Goal: Task Accomplishment & Management: Manage account settings

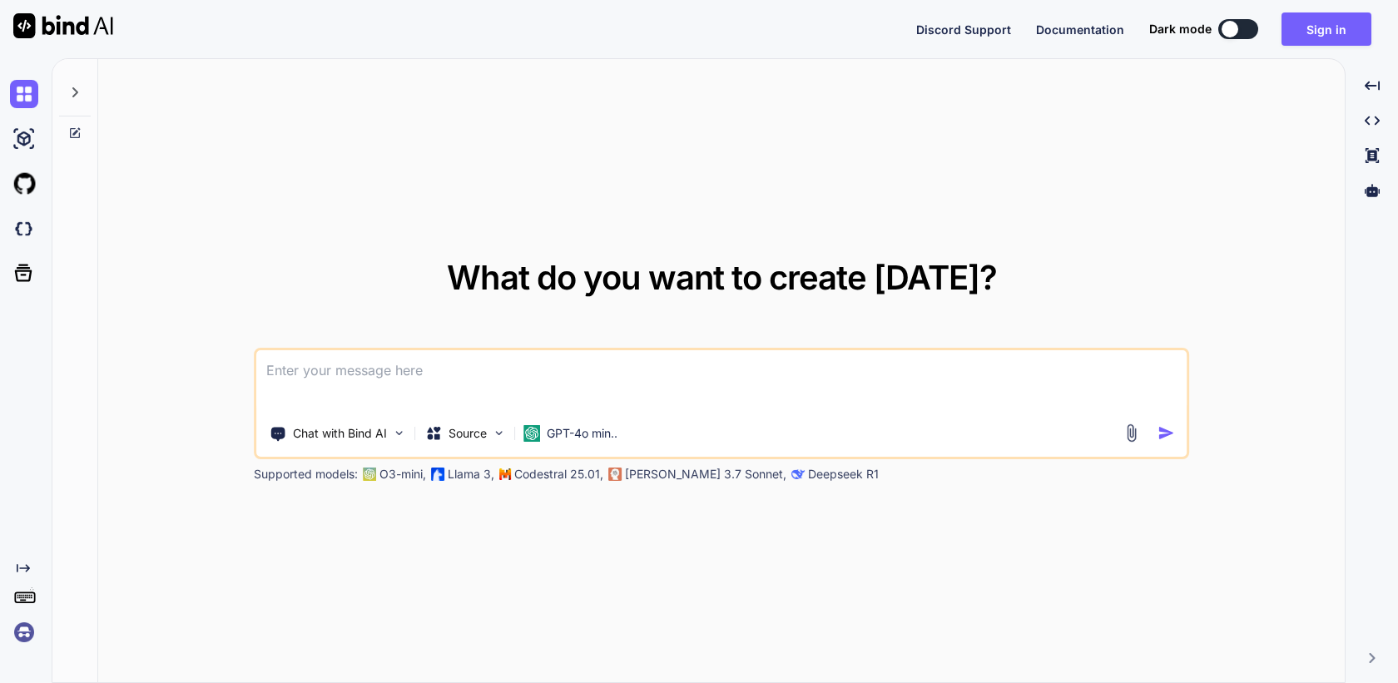
click at [27, 633] on img at bounding box center [24, 632] width 28 height 28
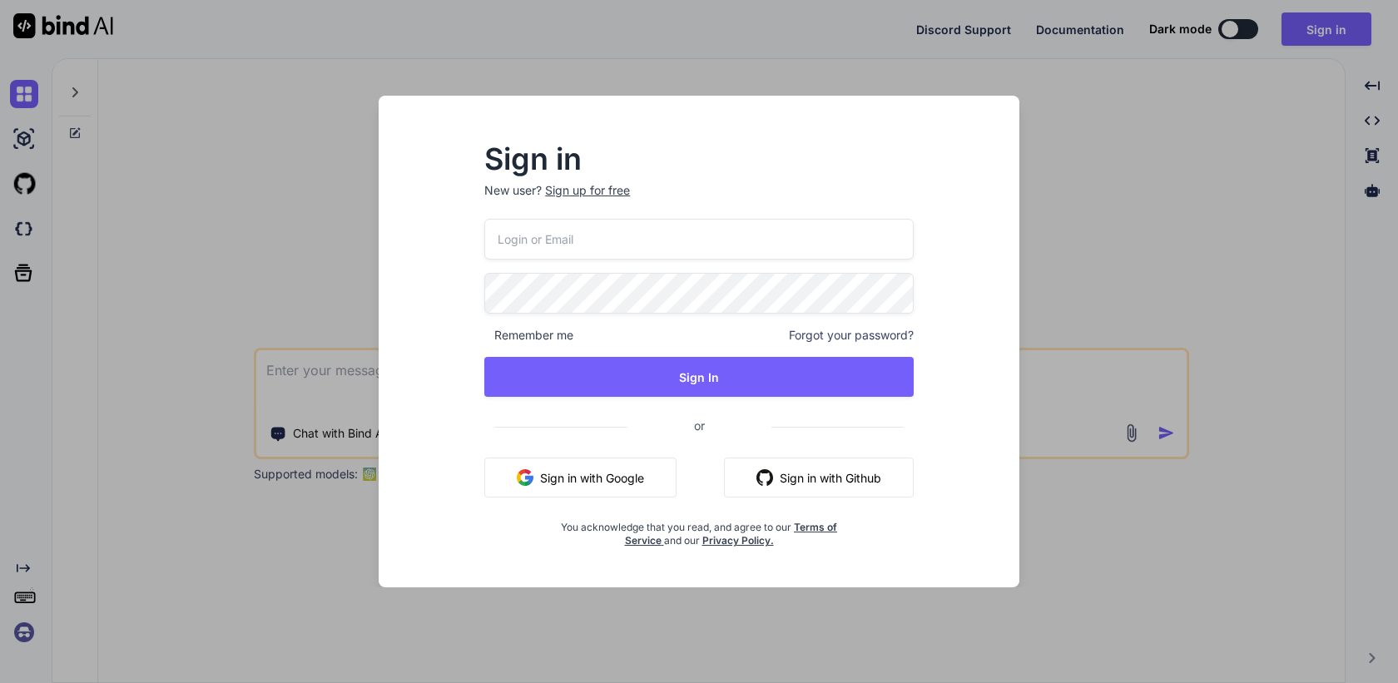
click at [543, 252] on input "email" at bounding box center [698, 239] width 429 height 41
paste input "mrarrangerteam@gmail.com"
type input "mrarrangerteam@gmail.com"
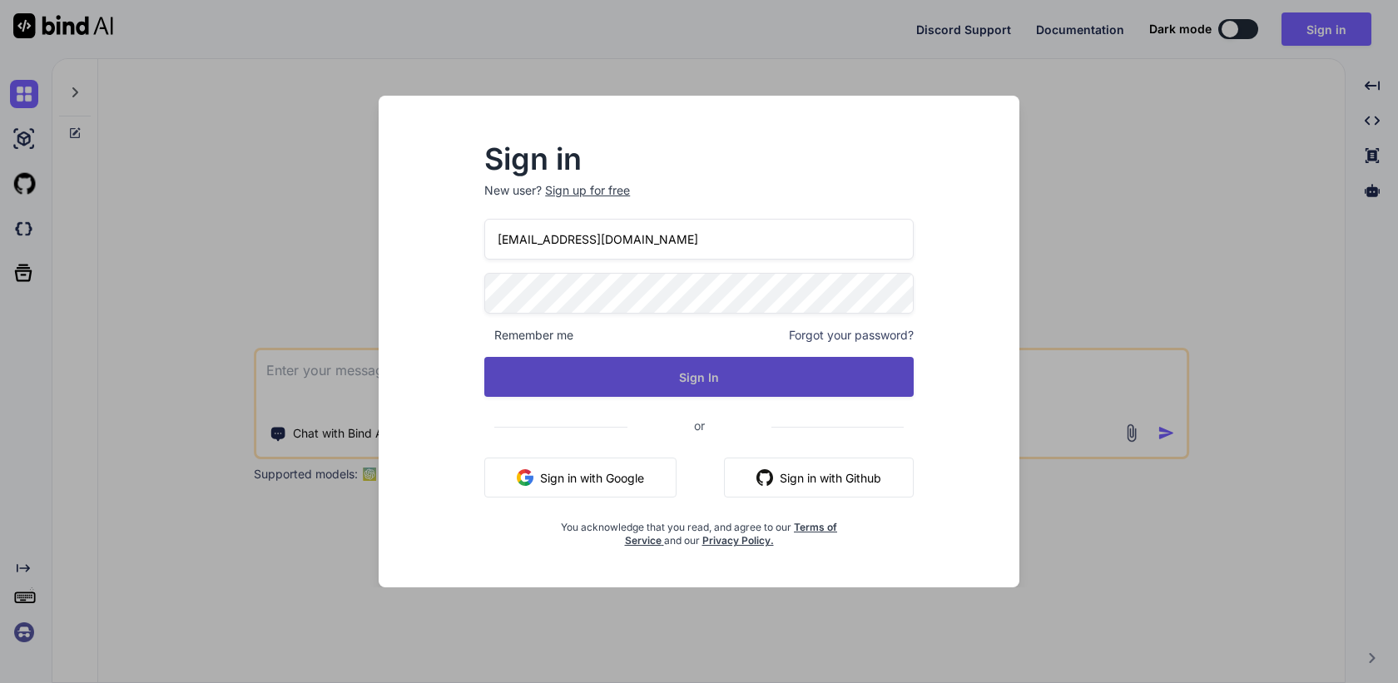
click at [627, 366] on button "Sign In" at bounding box center [698, 377] width 429 height 40
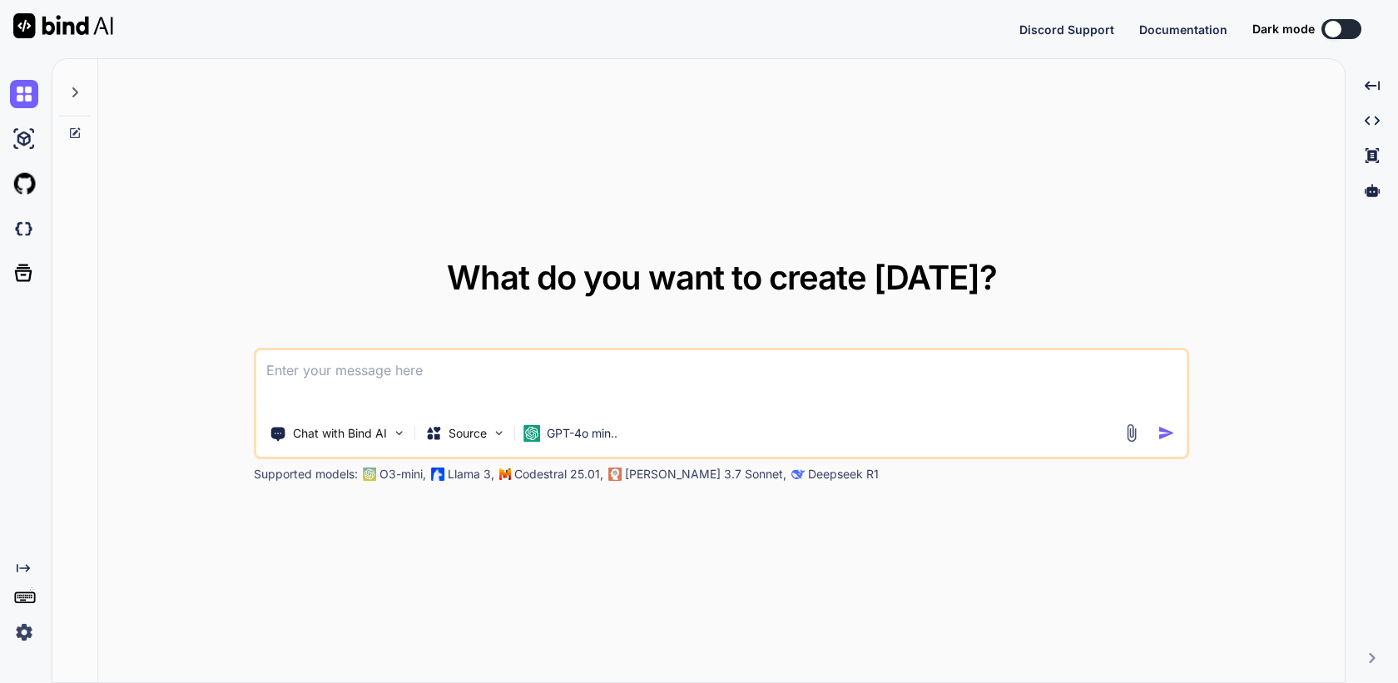
click at [21, 638] on img at bounding box center [24, 632] width 28 height 28
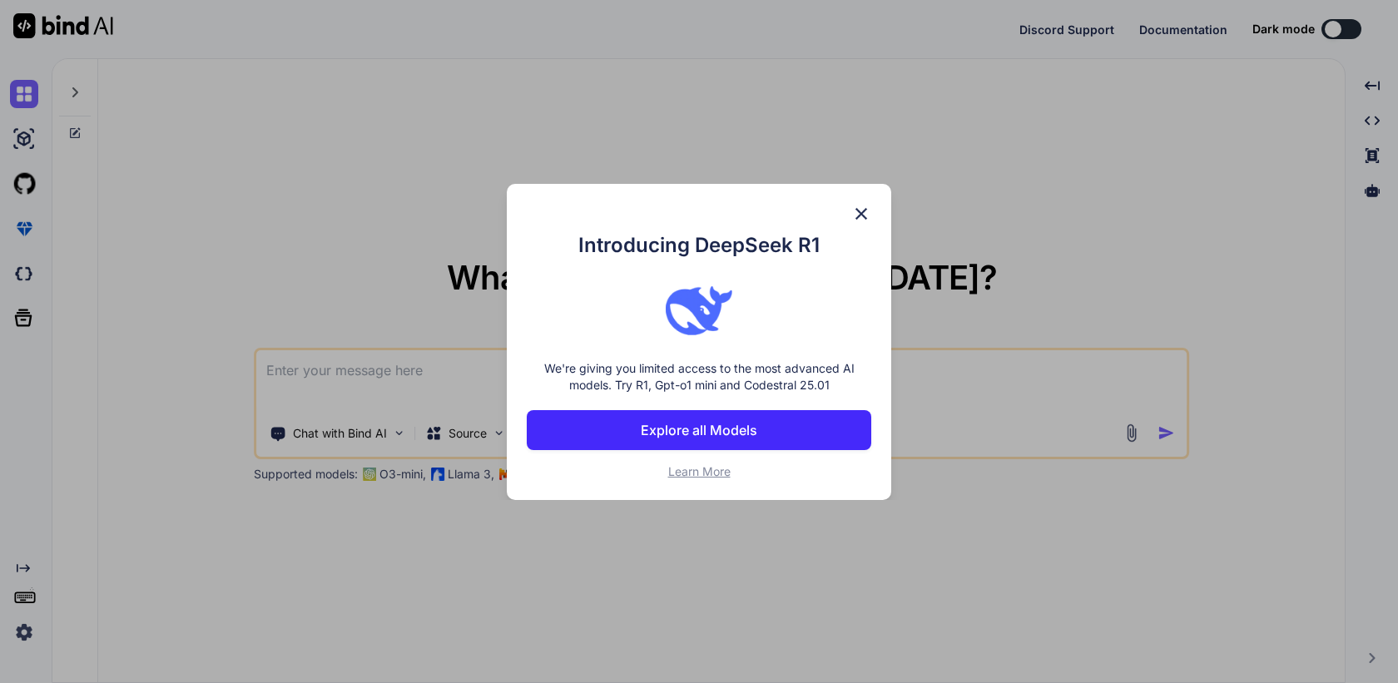
click at [865, 211] on img at bounding box center [861, 214] width 20 height 20
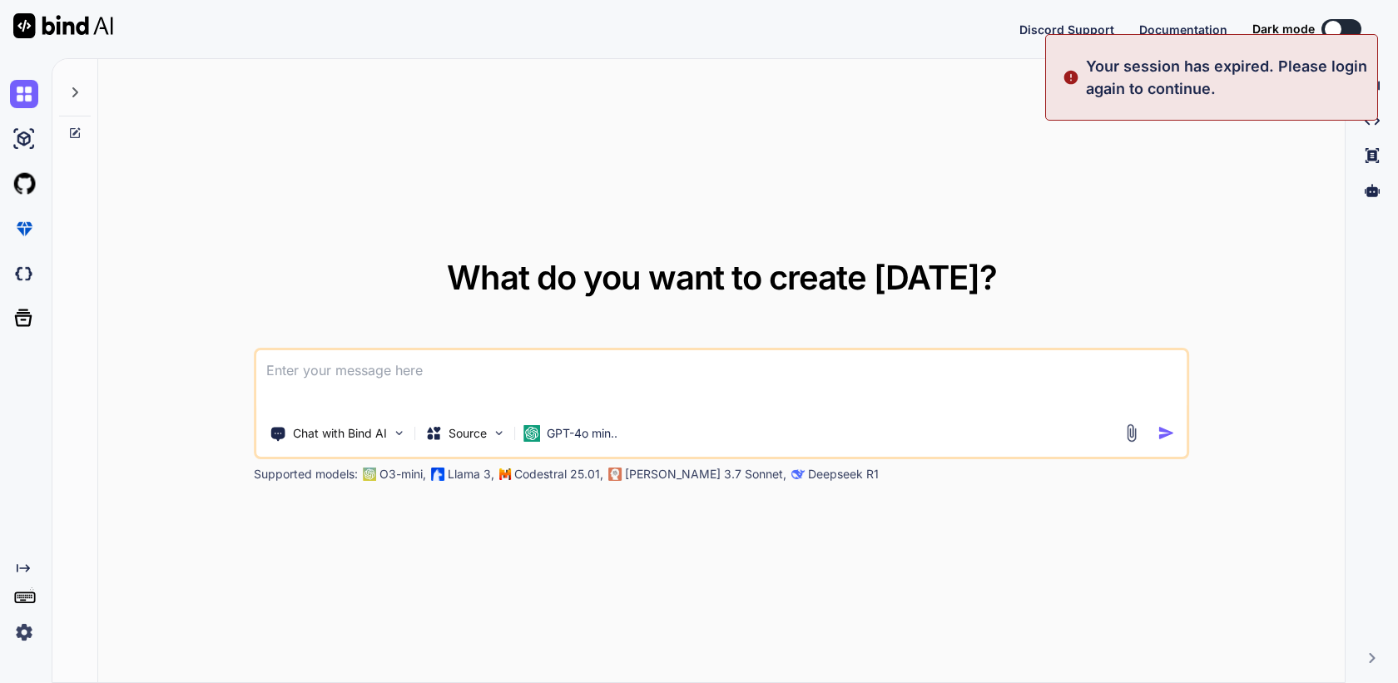
click at [17, 628] on img at bounding box center [24, 632] width 28 height 28
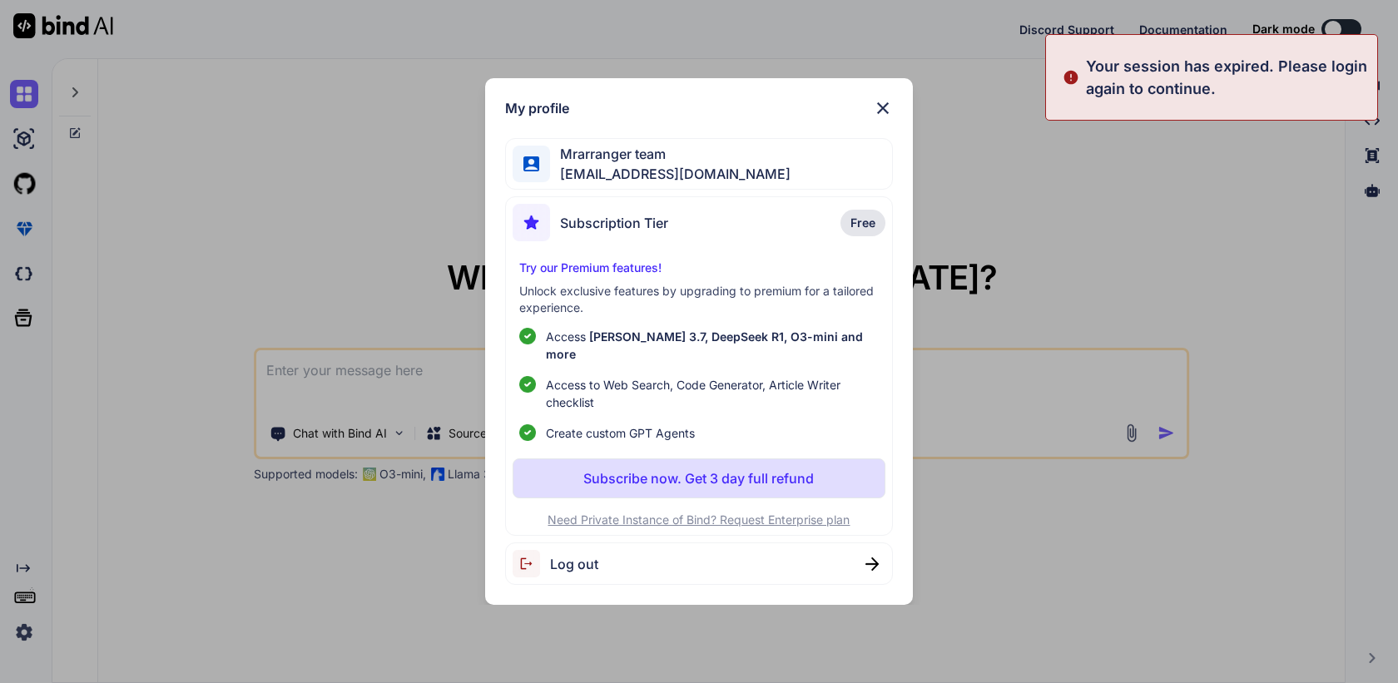
click at [156, 603] on div "My profile Mrarranger team mrarrangerteam@gmail.com Subscription Tier Free Try …" at bounding box center [699, 341] width 1398 height 683
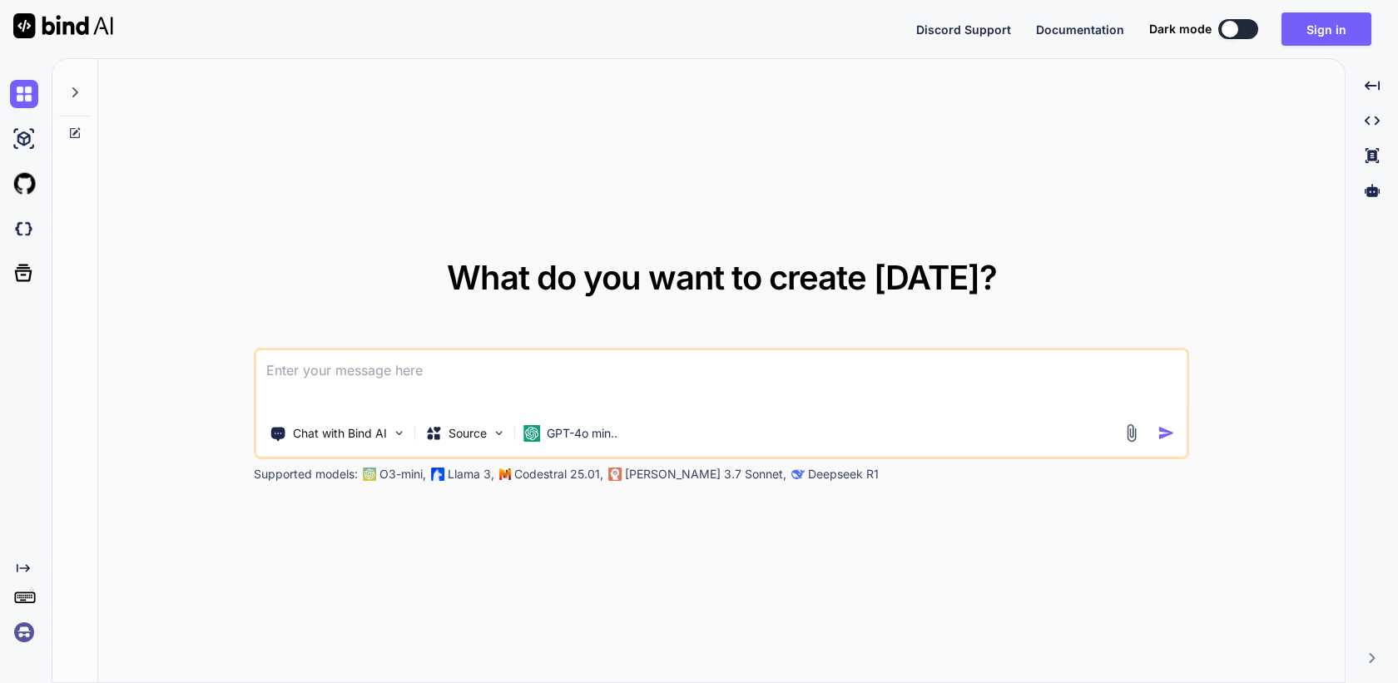
click at [17, 631] on img at bounding box center [24, 632] width 28 height 28
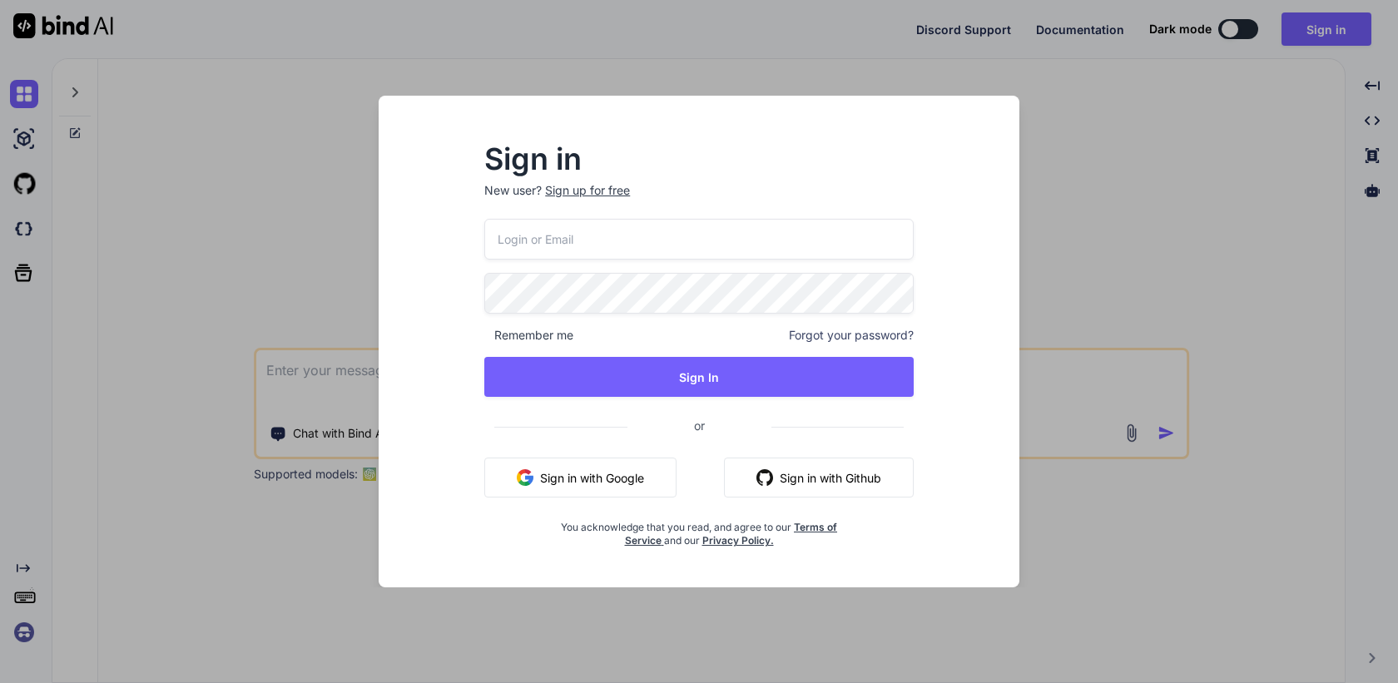
click at [611, 269] on div "Remember me Forgot your password? Sign In or Sign in with Google Sign in with G…" at bounding box center [698, 383] width 429 height 329
click at [611, 248] on input "email" at bounding box center [698, 239] width 429 height 41
paste input "[EMAIL_ADDRESS][DOMAIN_NAME]"
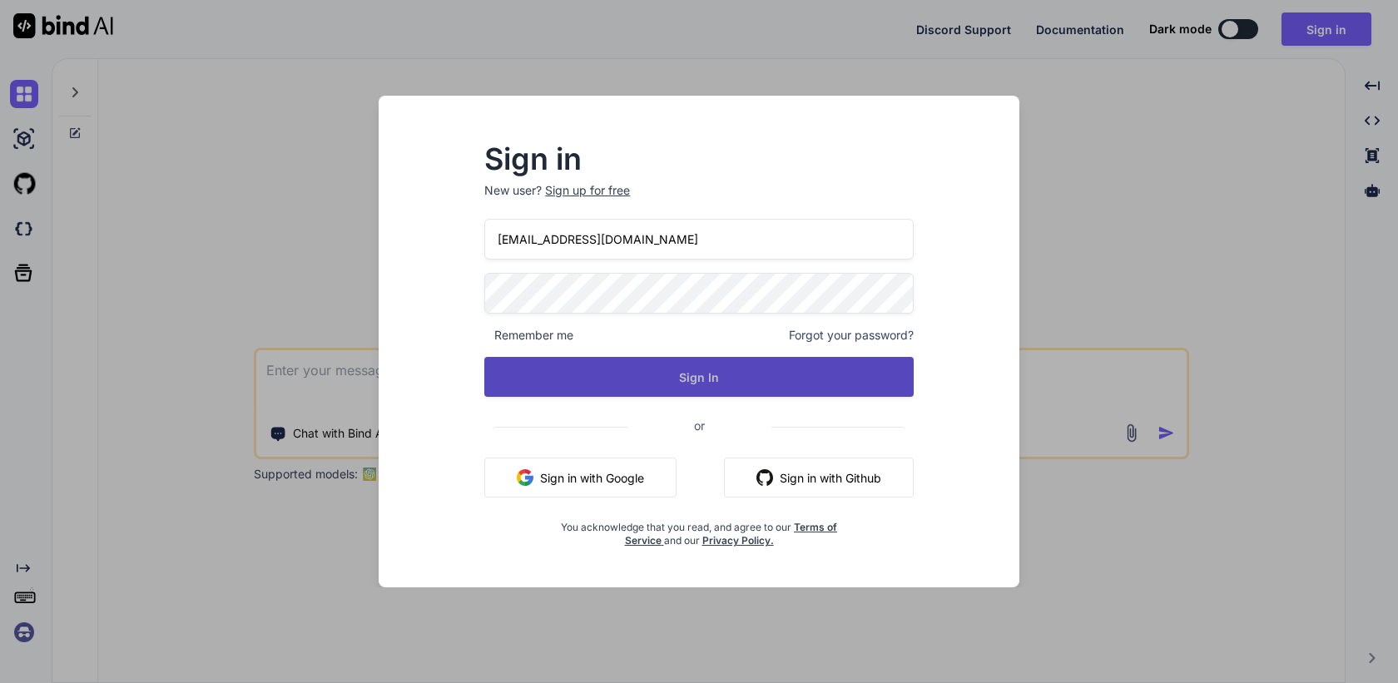
type input "[EMAIL_ADDRESS][DOMAIN_NAME]"
click at [663, 366] on button "Sign In" at bounding box center [698, 377] width 429 height 40
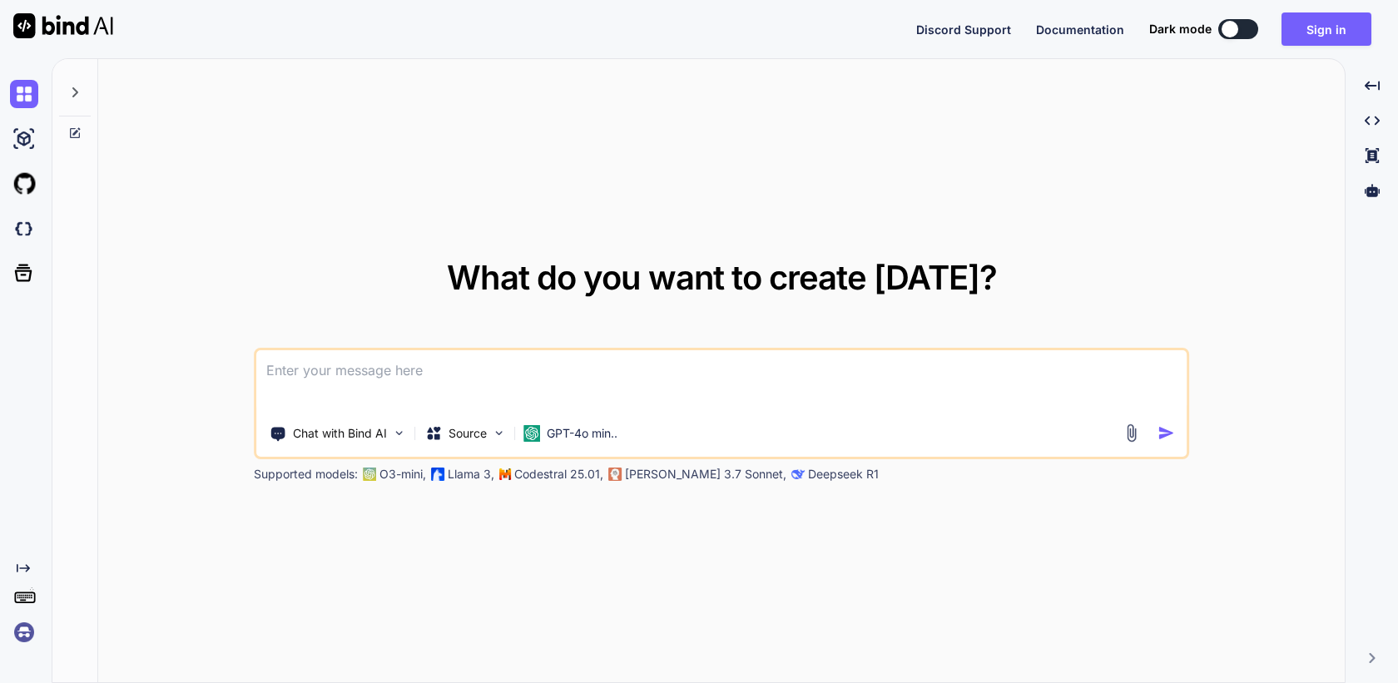
click at [27, 629] on img at bounding box center [24, 632] width 28 height 28
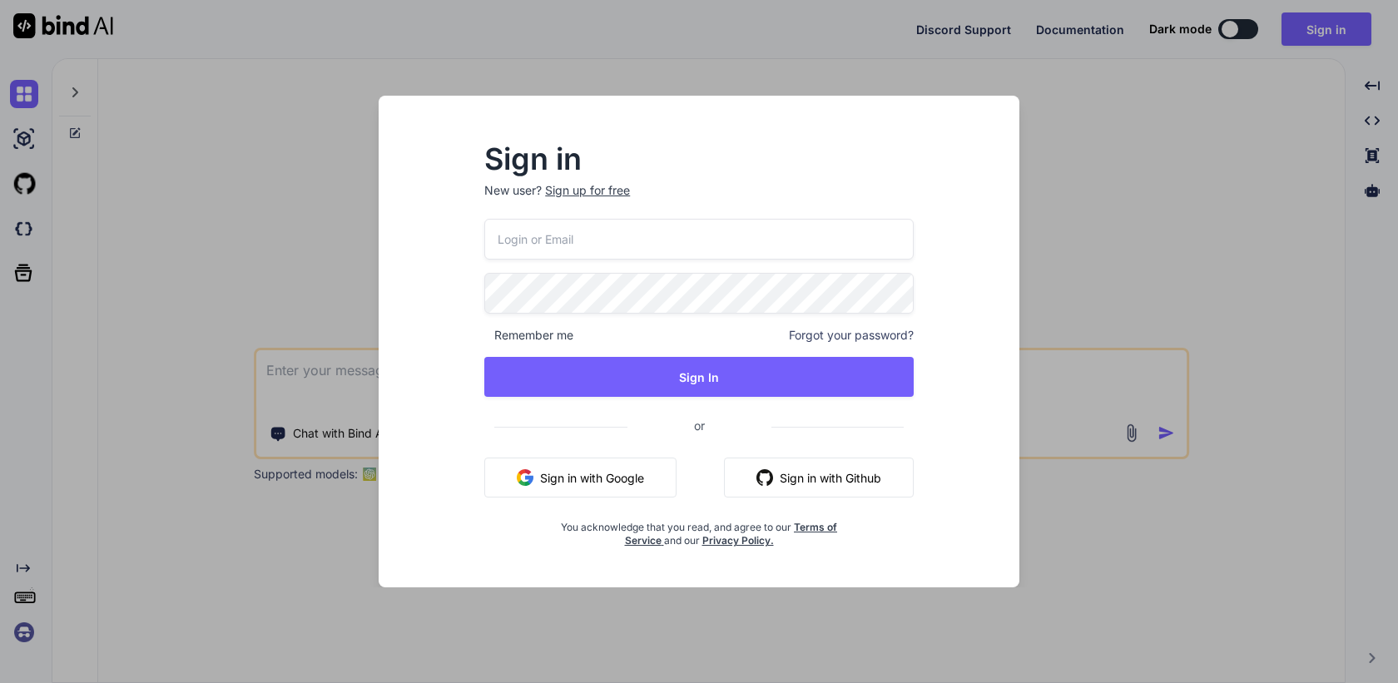
click at [124, 563] on div "Sign in New user? Sign up for free Remember me Forgot your password? Sign In or…" at bounding box center [699, 341] width 1398 height 683
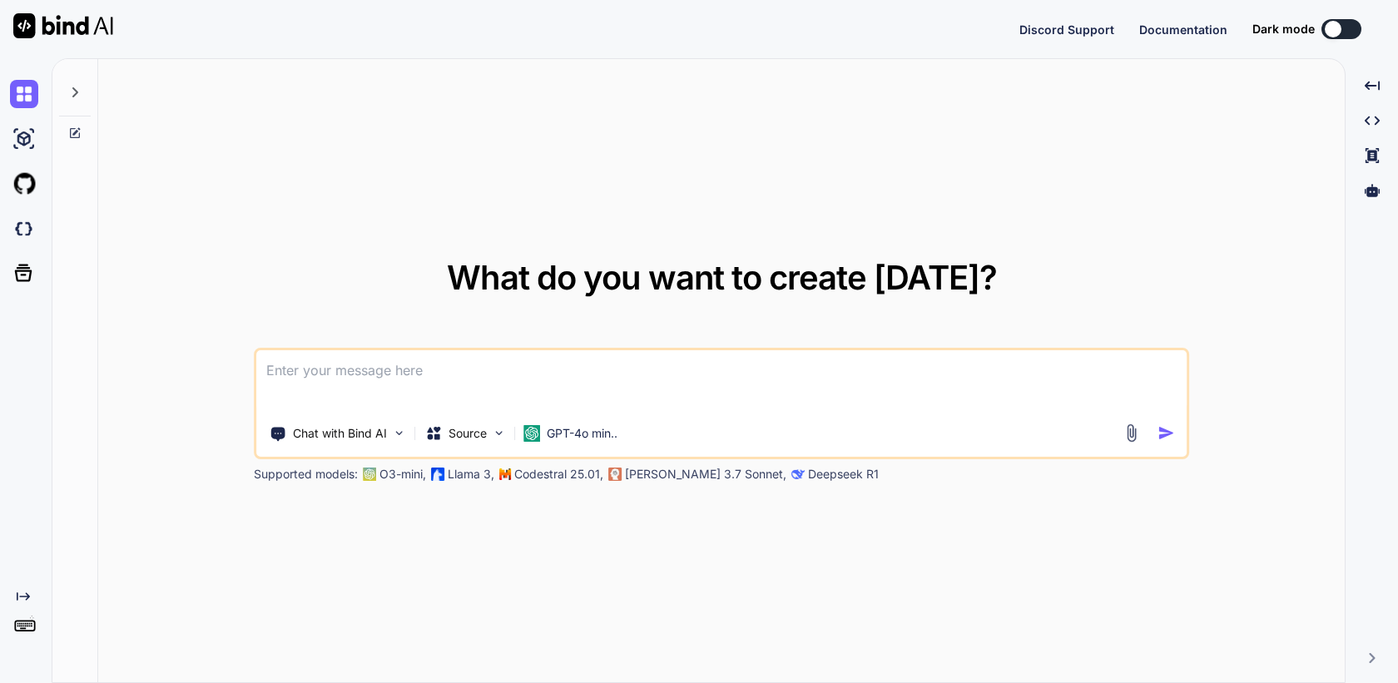
type textarea "x"
click at [19, 633] on img at bounding box center [24, 632] width 28 height 28
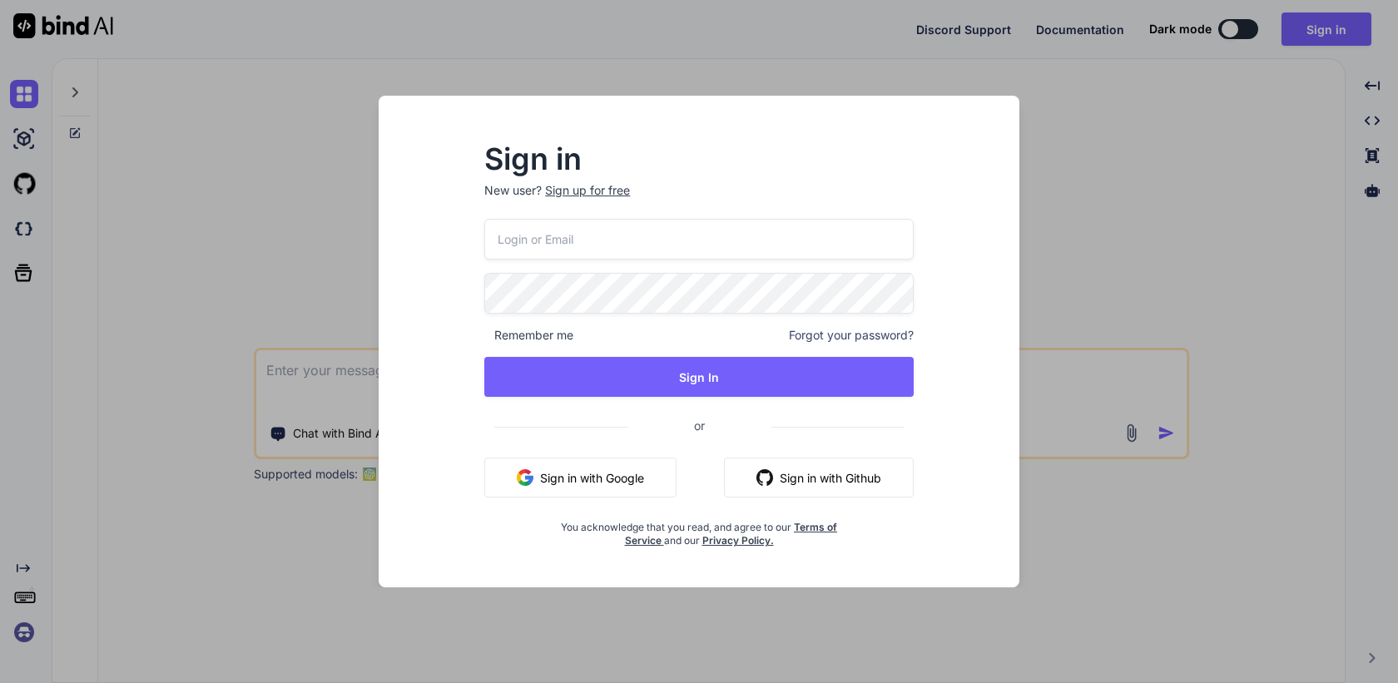
click at [536, 236] on input "email" at bounding box center [698, 239] width 429 height 41
paste input "[EMAIL_ADDRESS][DOMAIN_NAME]"
type input "[EMAIL_ADDRESS][DOMAIN_NAME]"
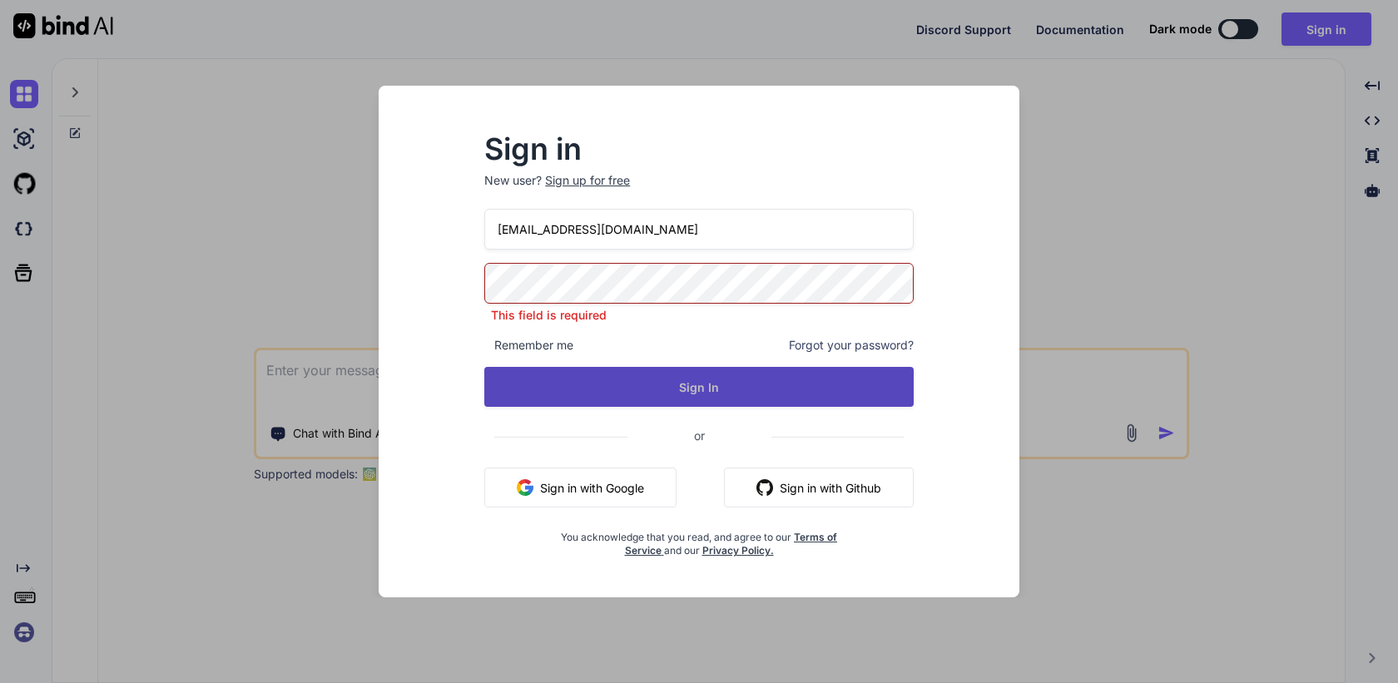
click at [683, 387] on button "Sign In" at bounding box center [698, 387] width 429 height 40
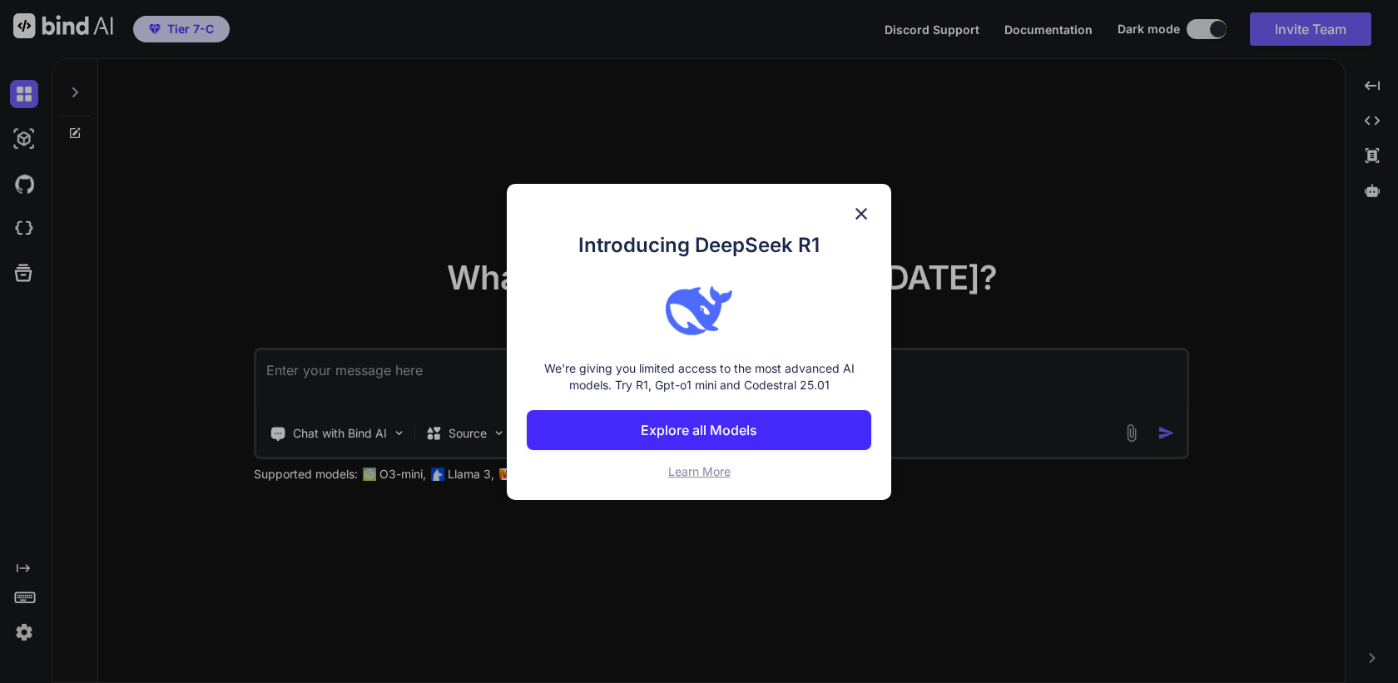
click at [865, 213] on img at bounding box center [861, 214] width 20 height 20
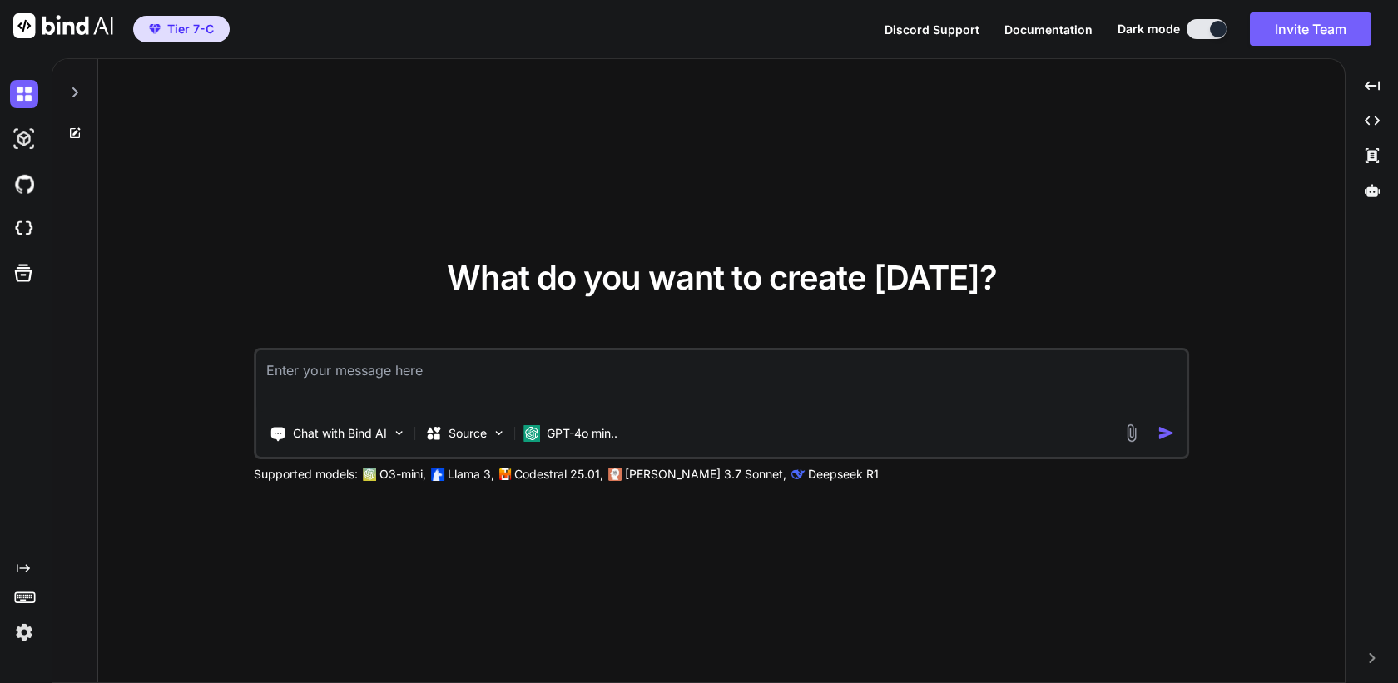
click at [27, 623] on img at bounding box center [24, 632] width 28 height 28
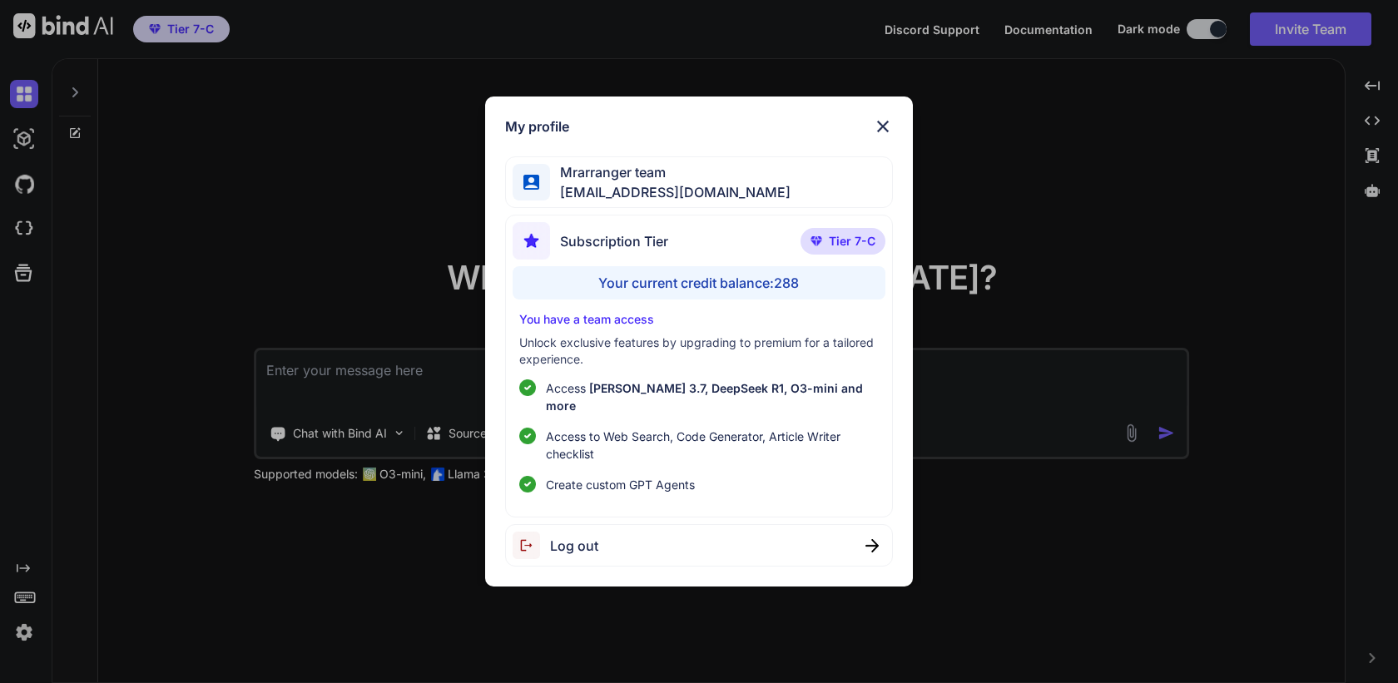
click at [318, 584] on div "My profile Mrarranger team mrarrangerteam@gmail.com Subscription Tier Tier 7-C …" at bounding box center [699, 341] width 1398 height 683
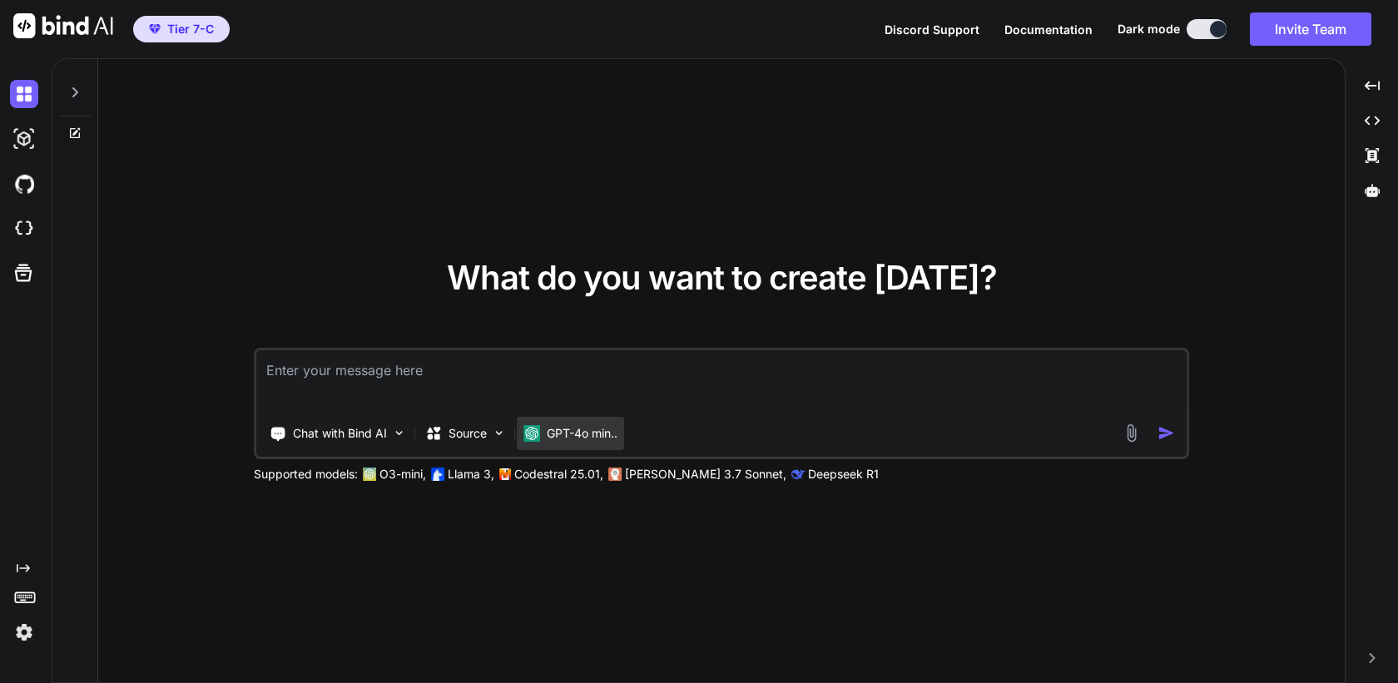
click at [565, 429] on p "GPT-4o min.." at bounding box center [582, 433] width 71 height 17
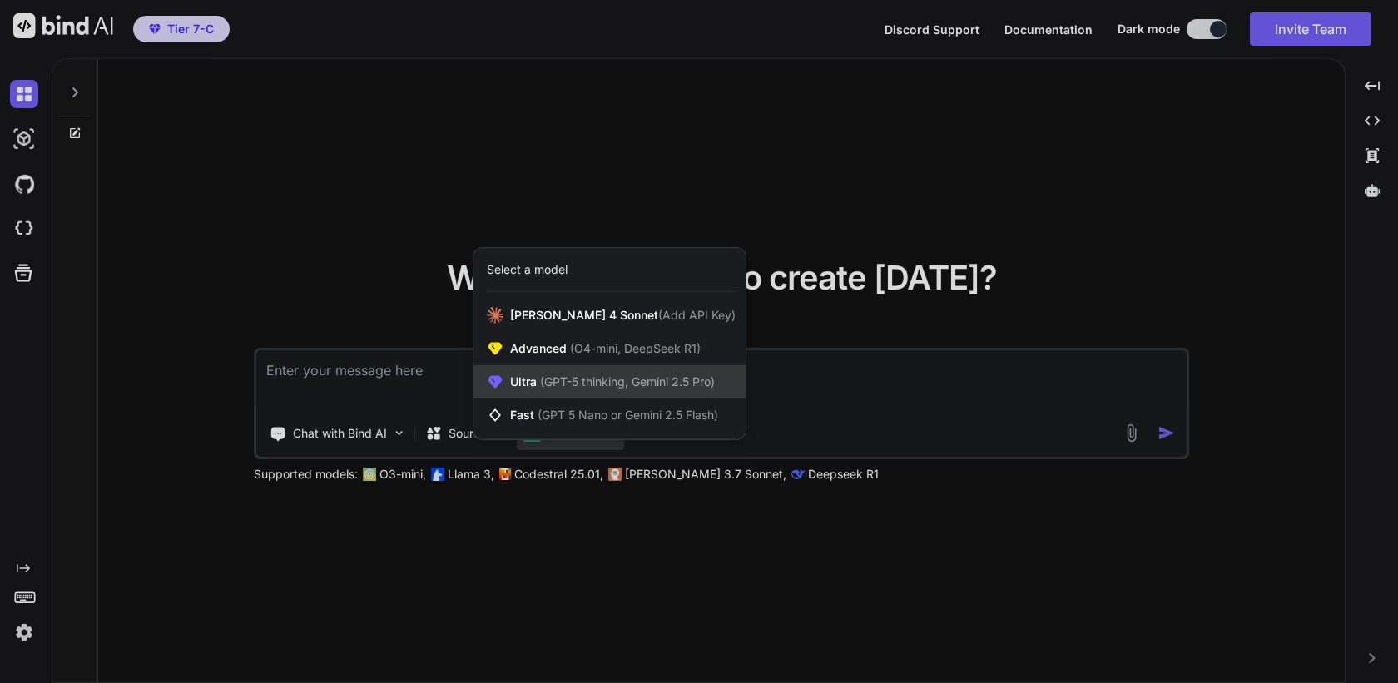
click at [608, 390] on span "Ultra (GPT-5 thinking, Gemini 2.5 Pro)" at bounding box center [612, 382] width 205 height 17
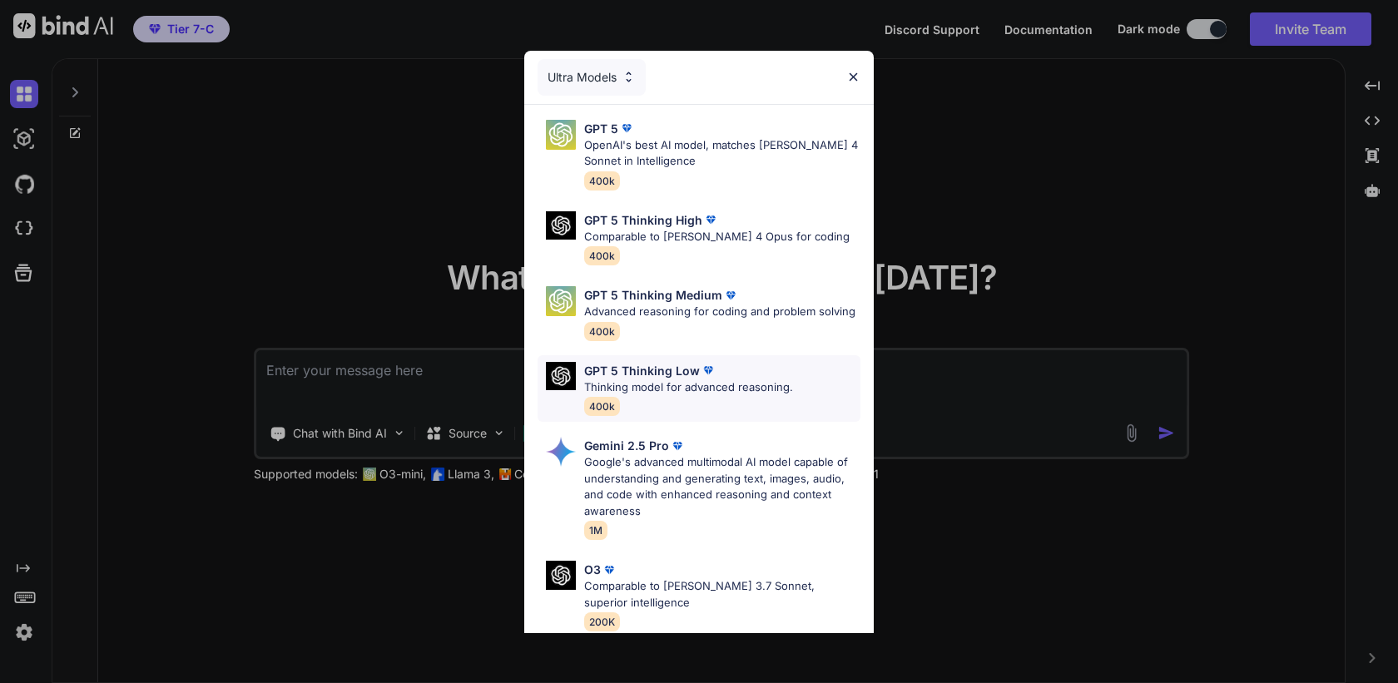
click at [688, 366] on p "GPT 5 Thinking Low" at bounding box center [642, 370] width 116 height 17
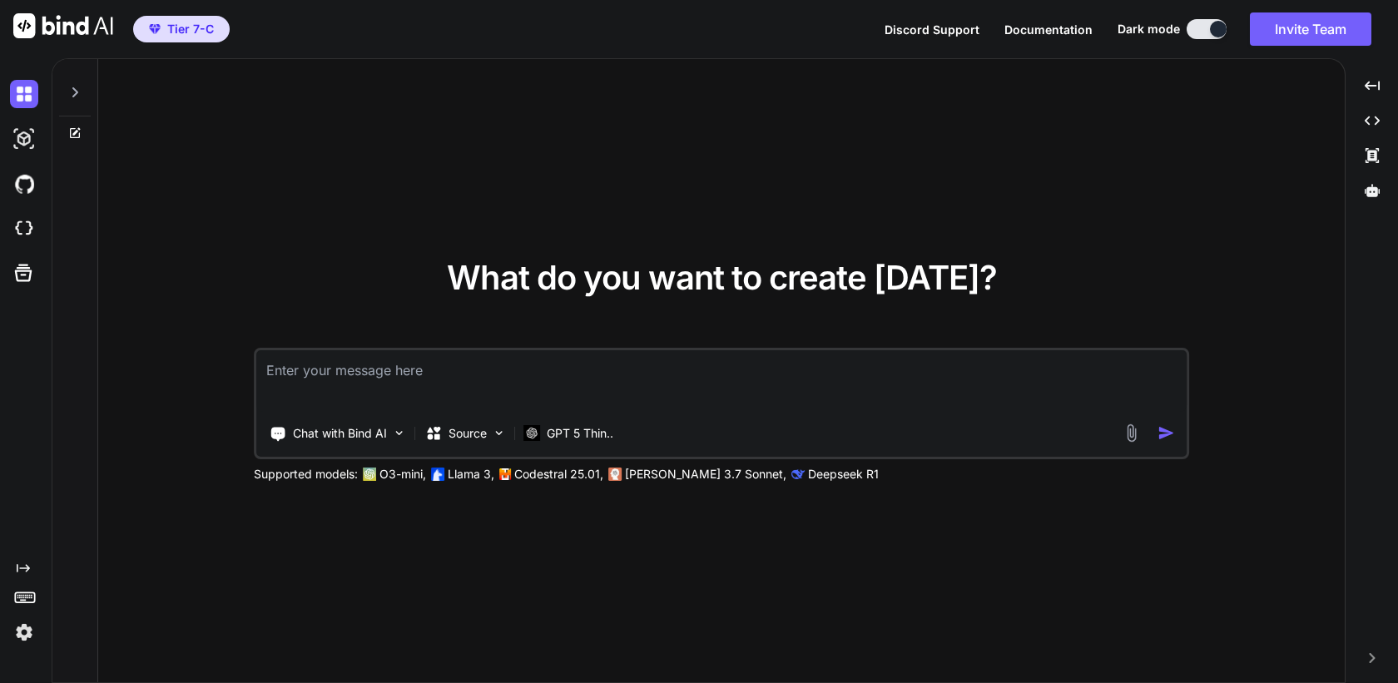
click at [608, 387] on textarea at bounding box center [721, 381] width 931 height 62
type textarea "hi"
click at [582, 432] on p "GPT 5 Thin.." at bounding box center [580, 433] width 67 height 17
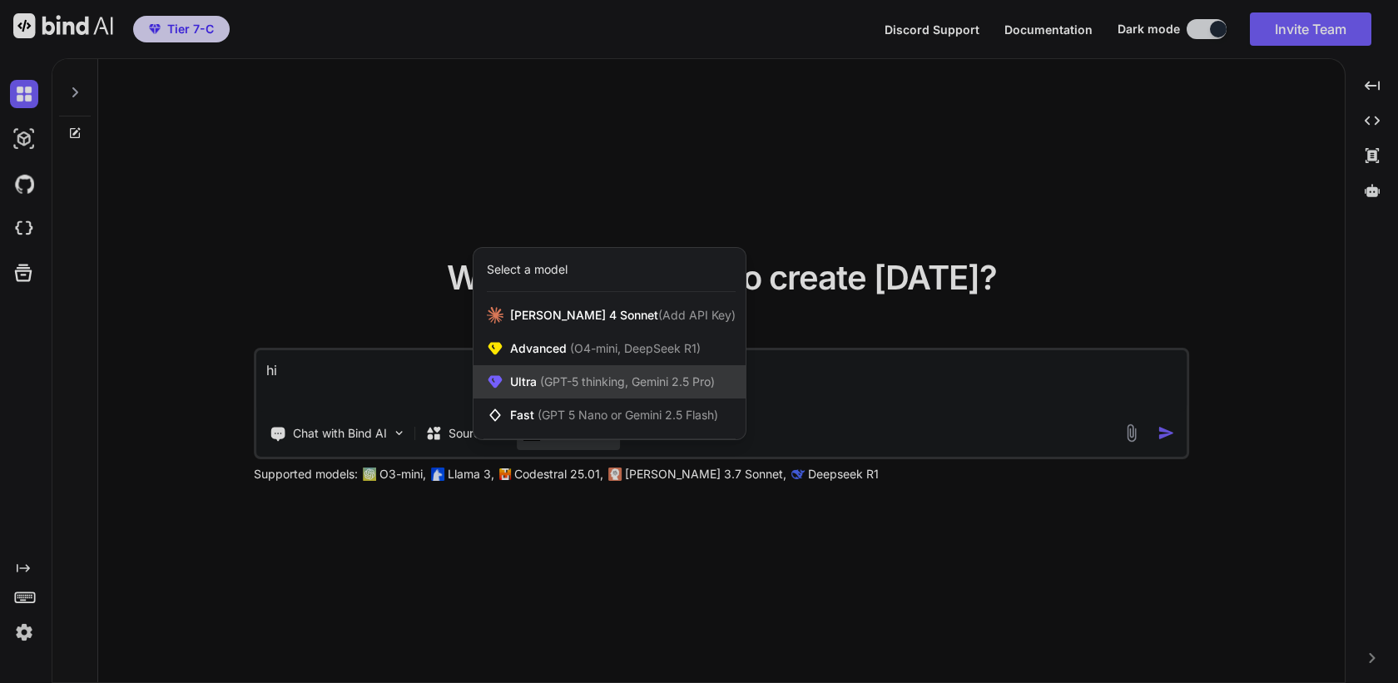
click at [619, 382] on span "(GPT-5 thinking, Gemini 2.5 Pro)" at bounding box center [626, 382] width 178 height 14
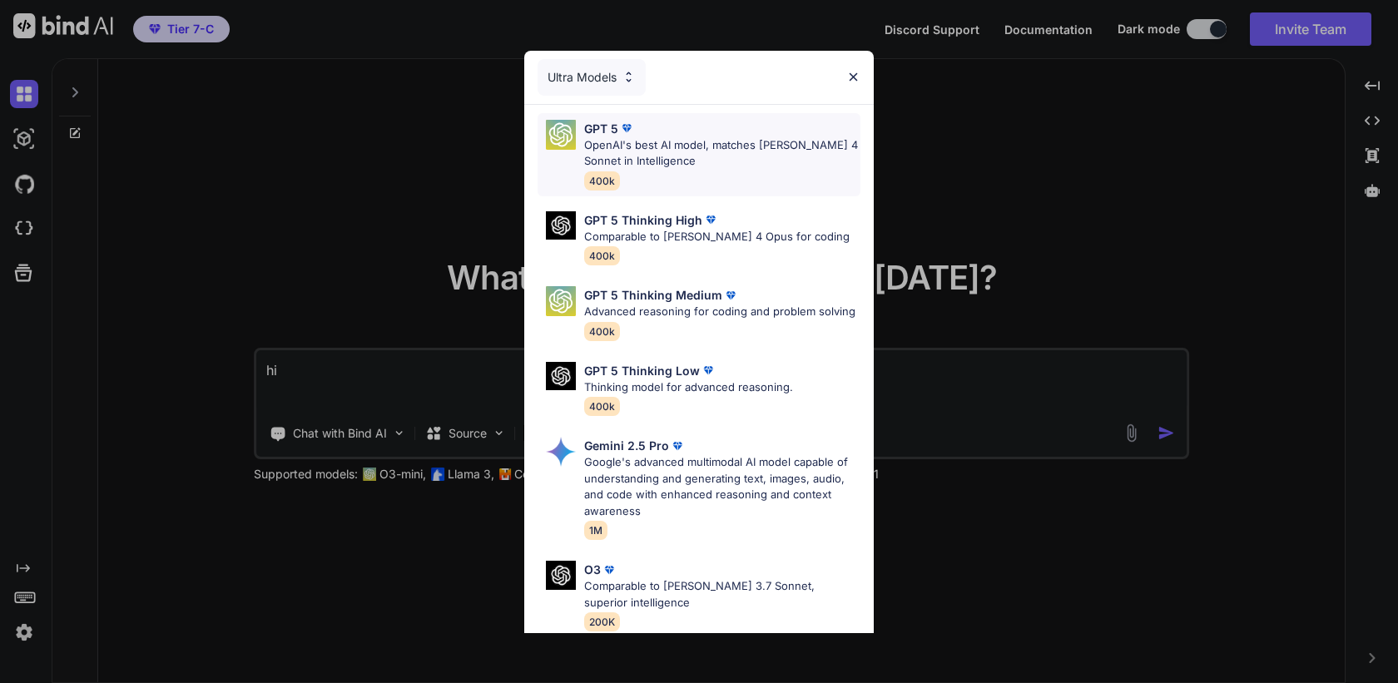
click at [735, 146] on p "OpenAI's best AI model, matches Claude 4 Sonnet in Intelligence" at bounding box center [722, 153] width 276 height 32
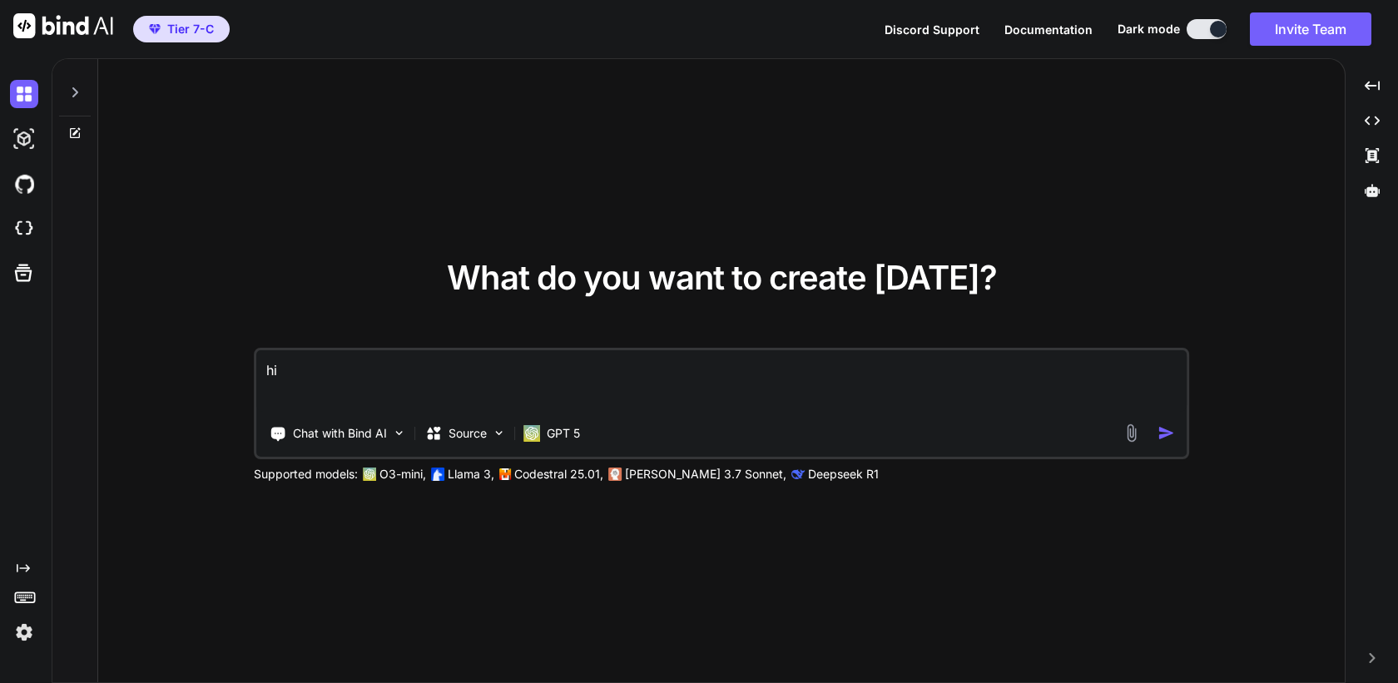
click at [1159, 434] on img "button" at bounding box center [1166, 432] width 17 height 17
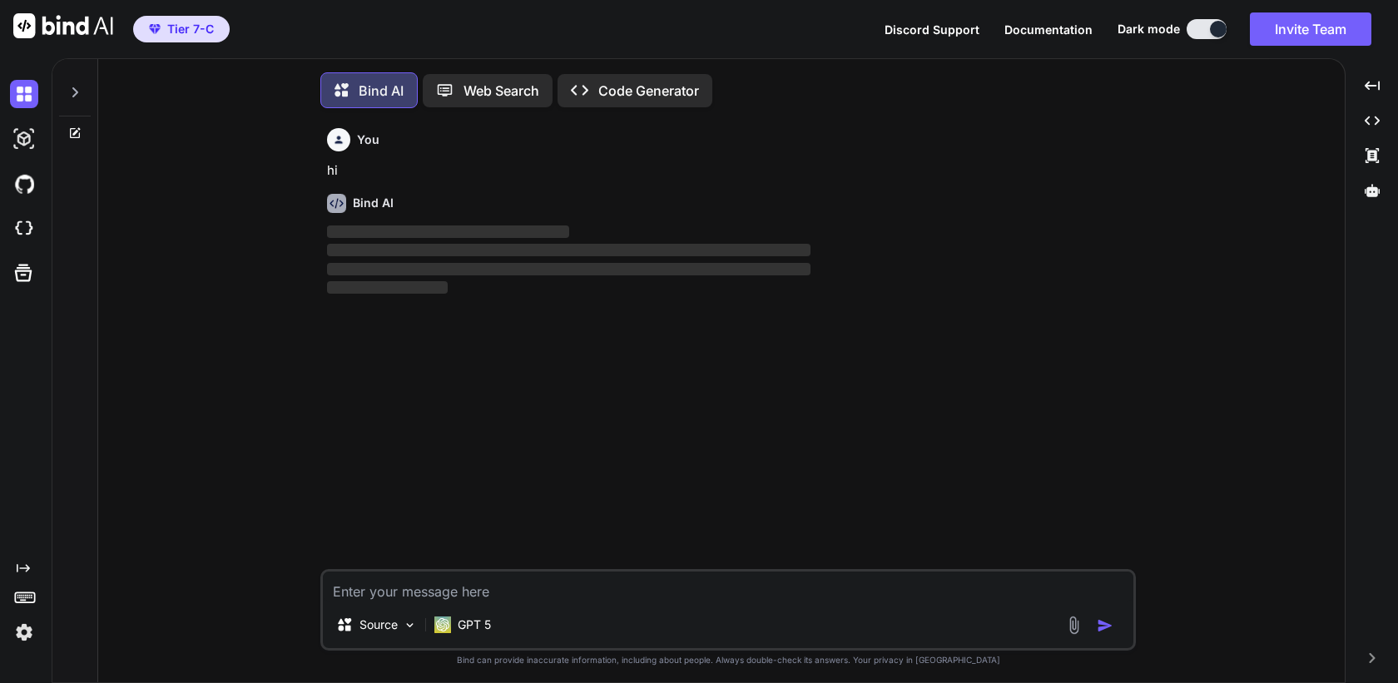
scroll to position [8, 0]
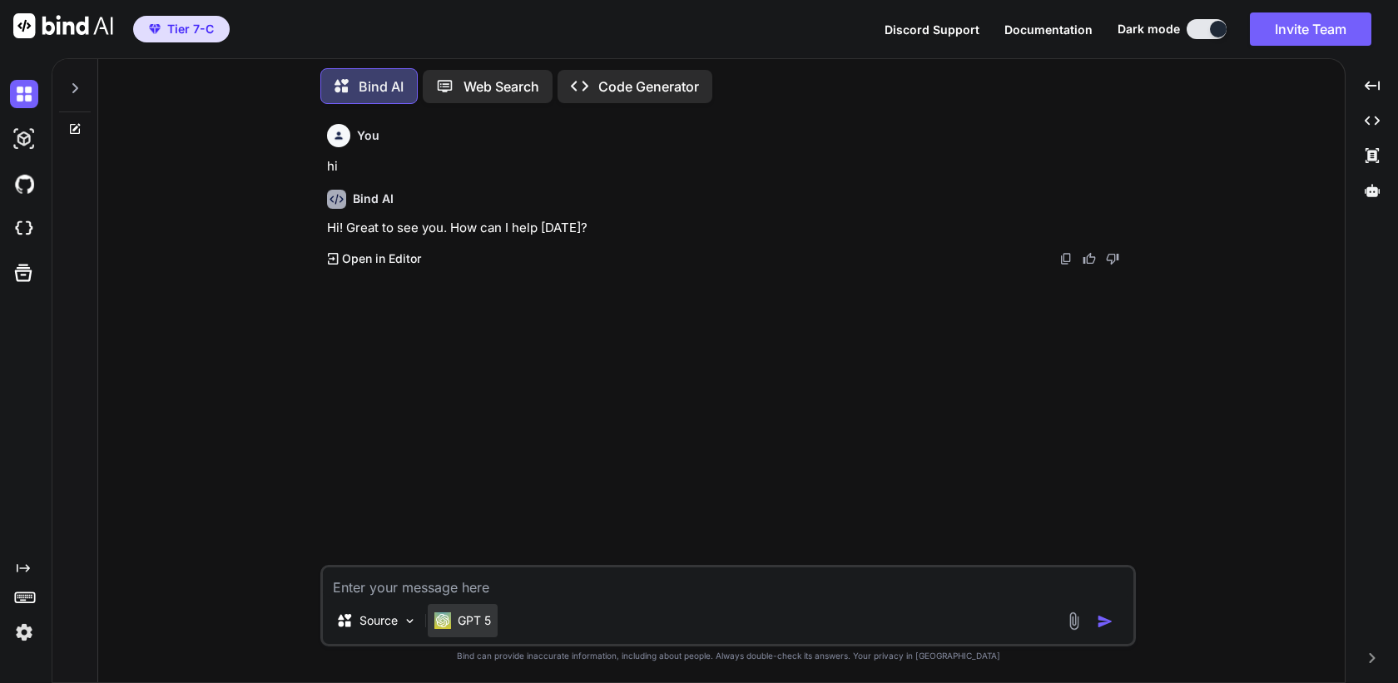
click at [464, 620] on p "GPT 5" at bounding box center [474, 621] width 33 height 17
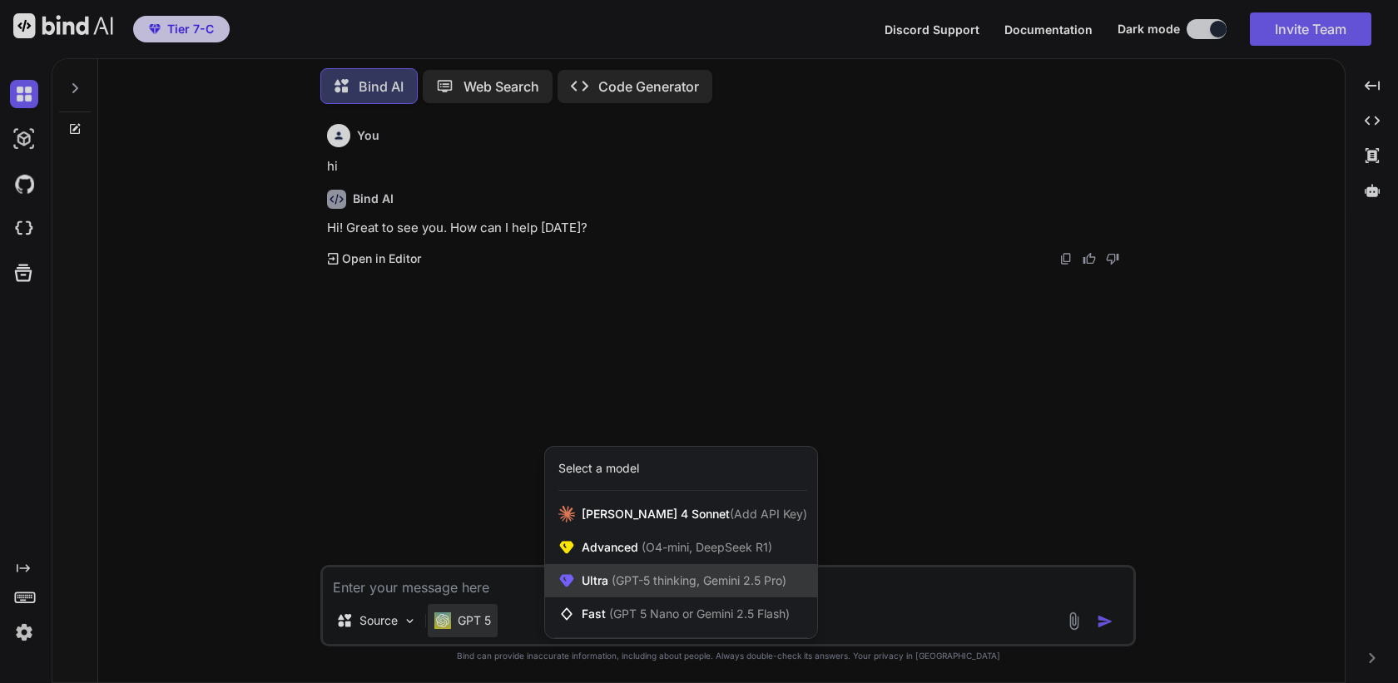
click at [684, 581] on span "(GPT-5 thinking, Gemini 2.5 Pro)" at bounding box center [697, 580] width 178 height 14
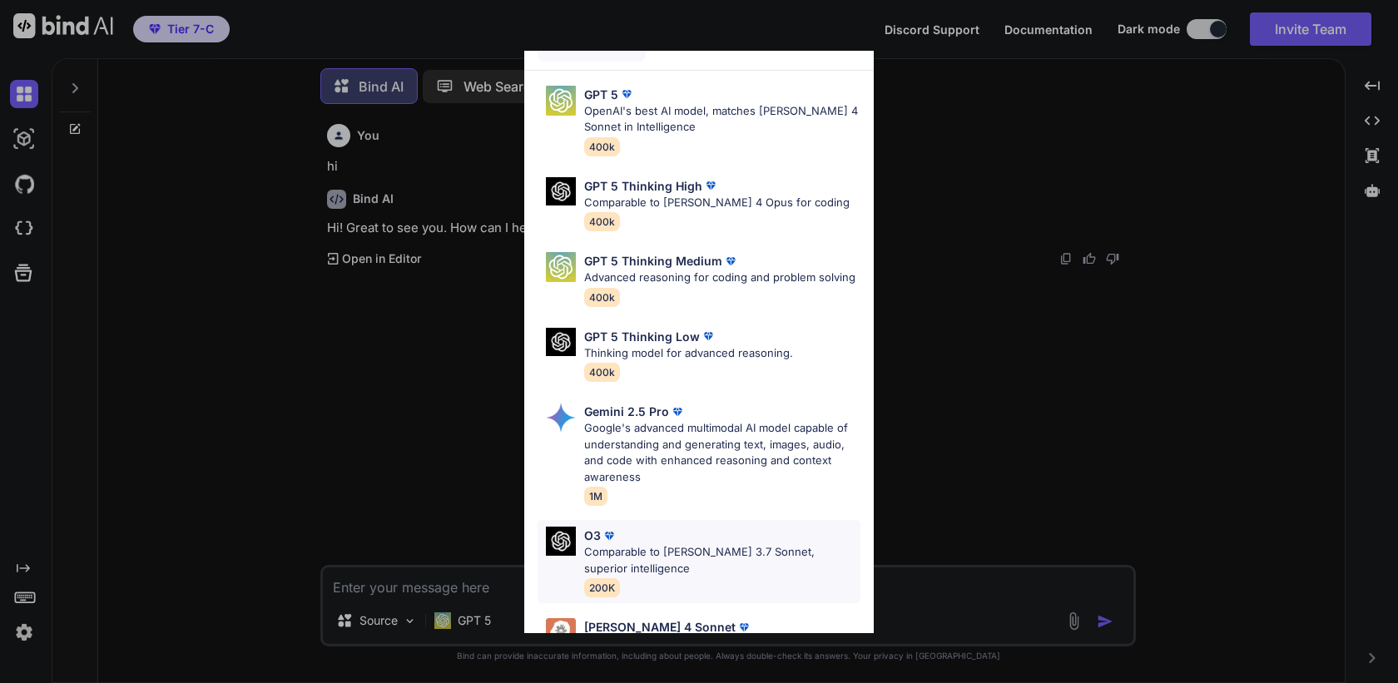
scroll to position [0, 0]
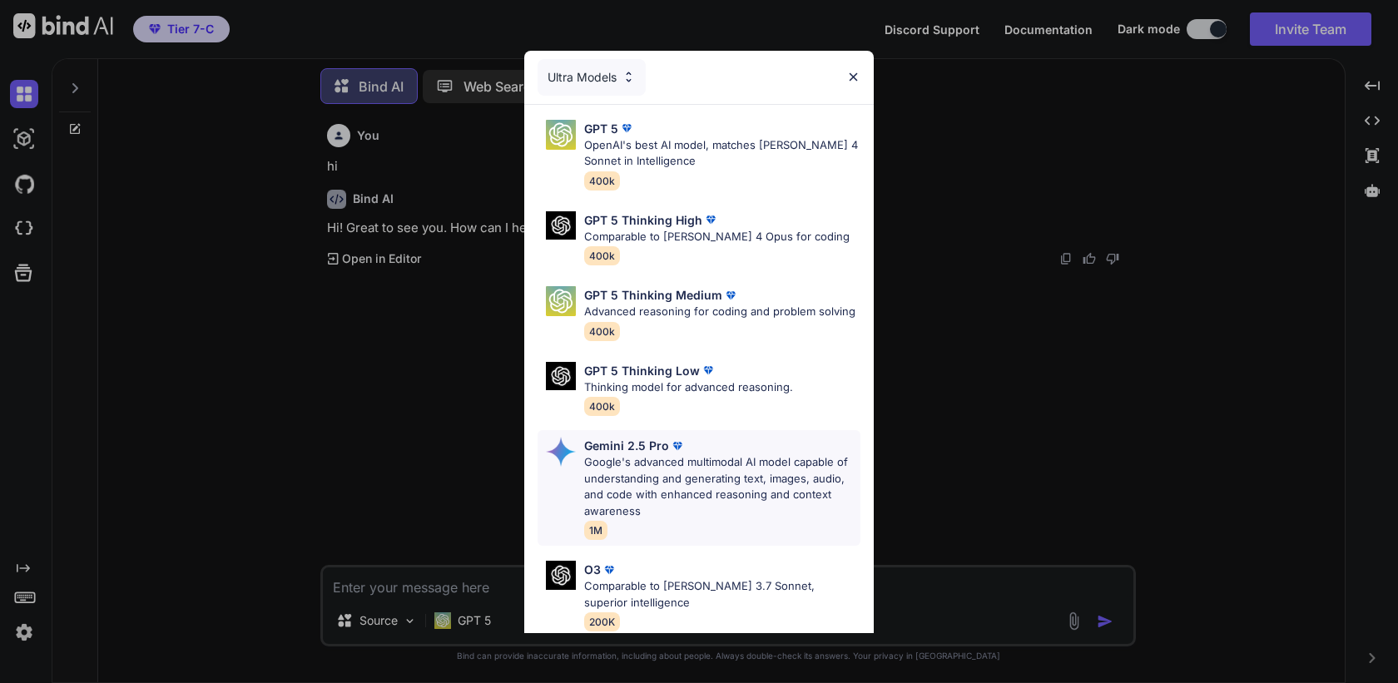
click at [712, 467] on p "Google's advanced multimodal AI model capable of understanding and generating t…" at bounding box center [722, 486] width 276 height 65
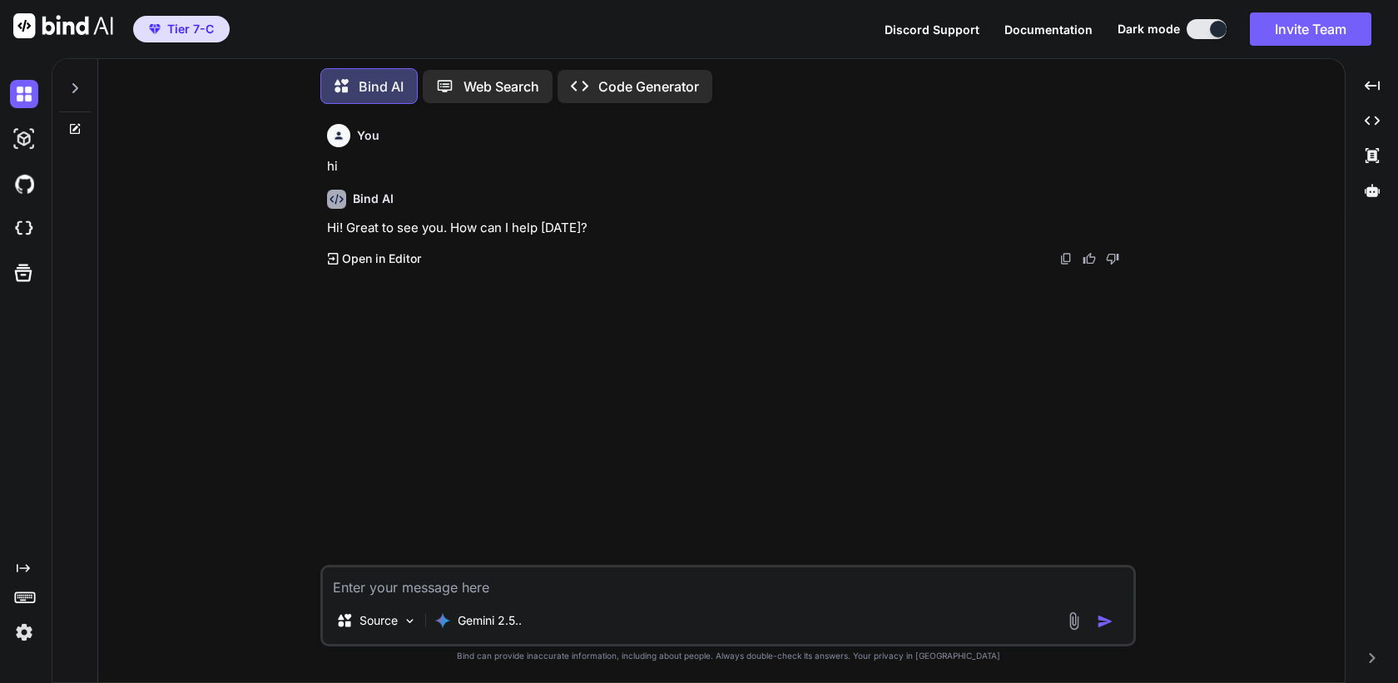
click at [584, 576] on textarea at bounding box center [728, 583] width 811 height 30
type textarea "hi"
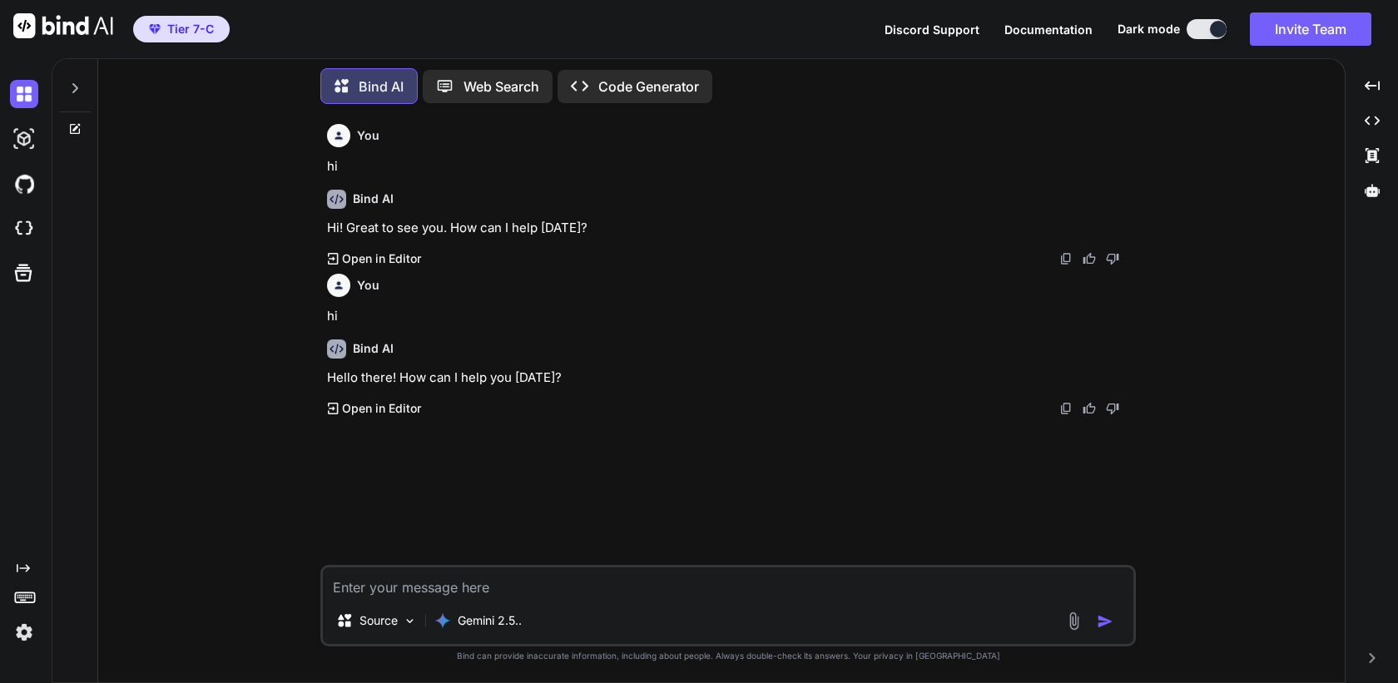
click at [22, 639] on img at bounding box center [24, 632] width 28 height 28
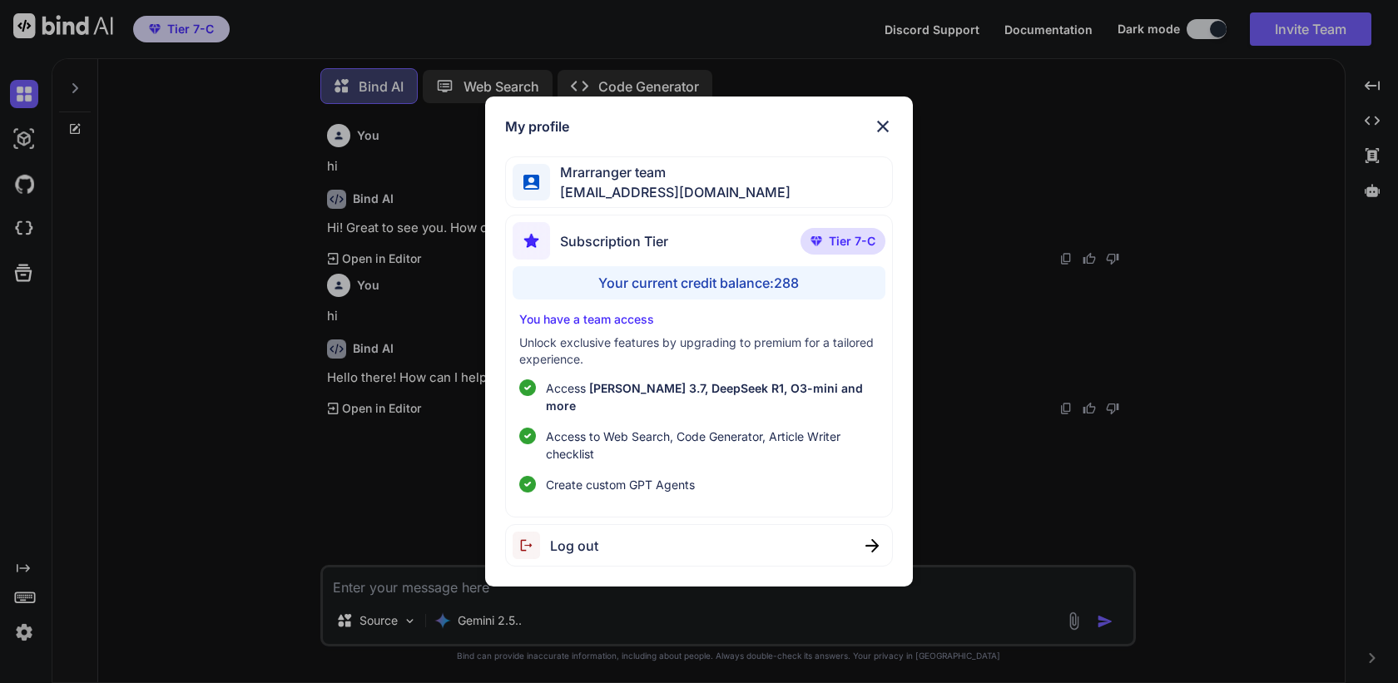
click at [237, 504] on div "My profile Mrarranger team mrarrangerteam@gmail.com Subscription Tier Tier 7-C …" at bounding box center [699, 341] width 1398 height 683
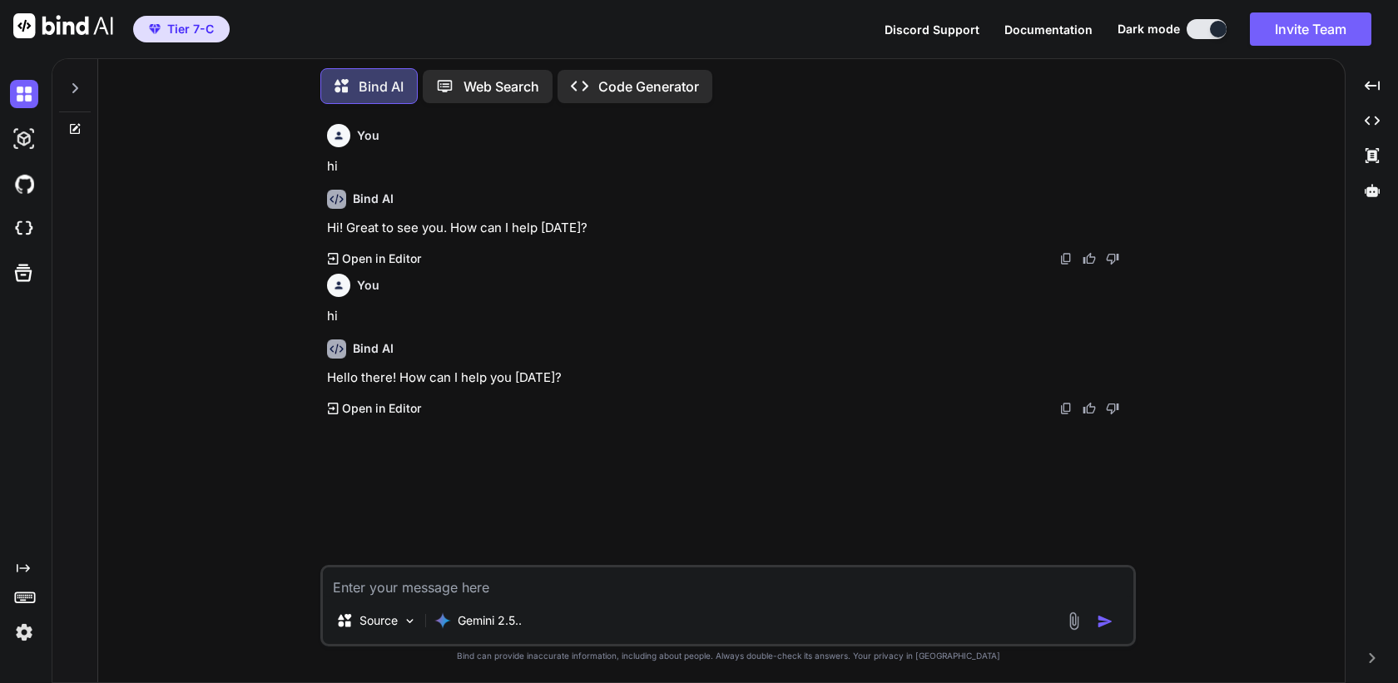
click at [72, 87] on icon at bounding box center [74, 88] width 13 height 13
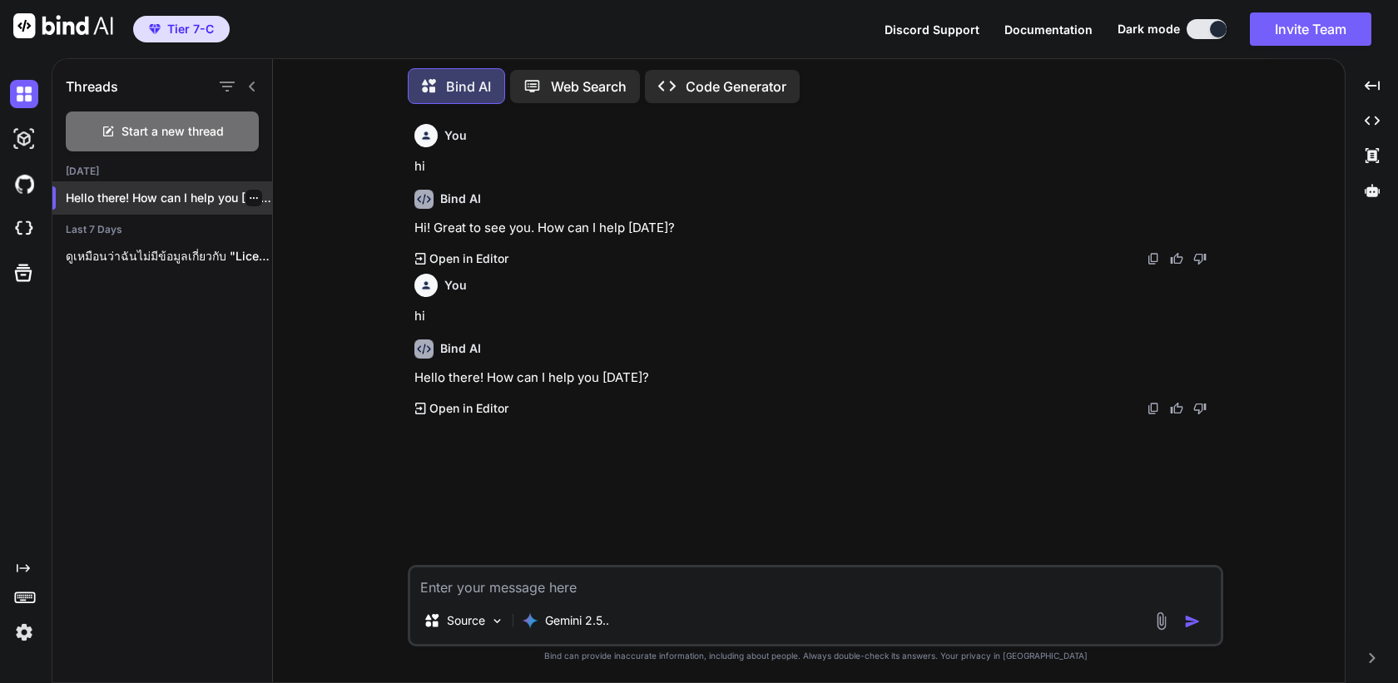
click at [249, 193] on icon "button" at bounding box center [254, 198] width 10 height 10
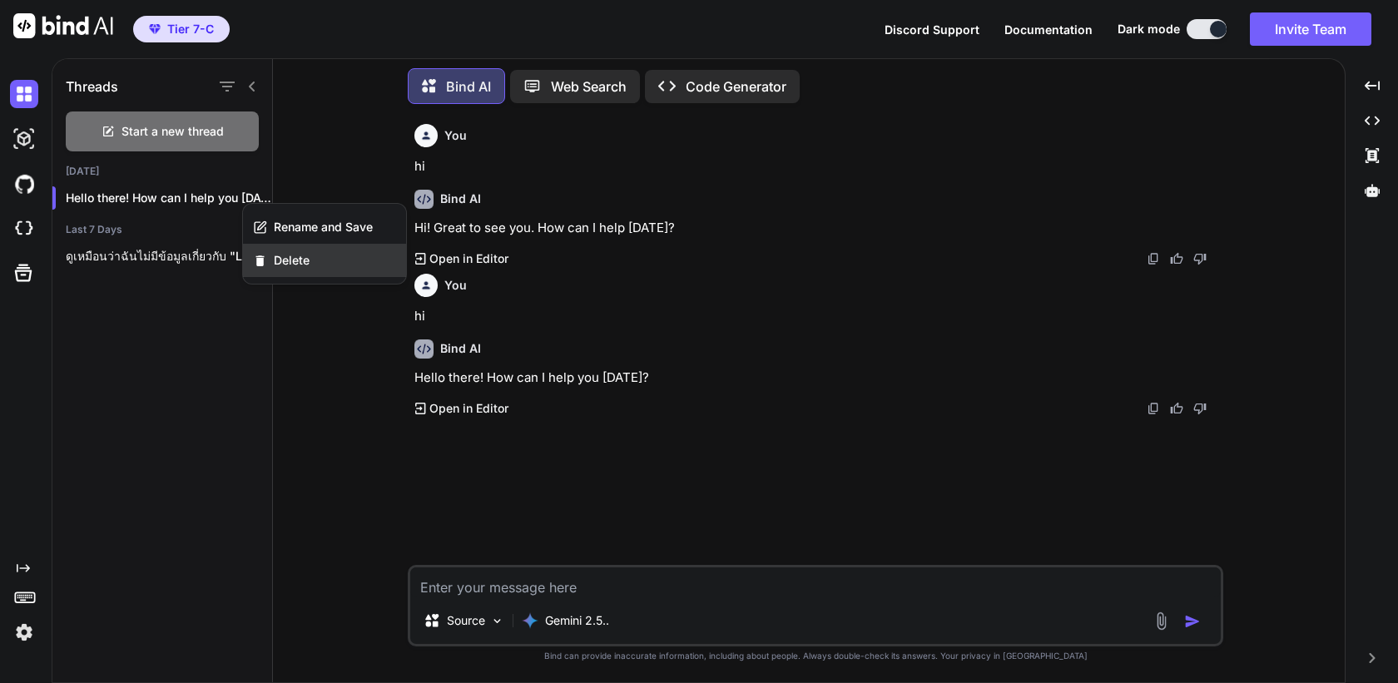
click at [306, 257] on span "Delete" at bounding box center [292, 260] width 36 height 17
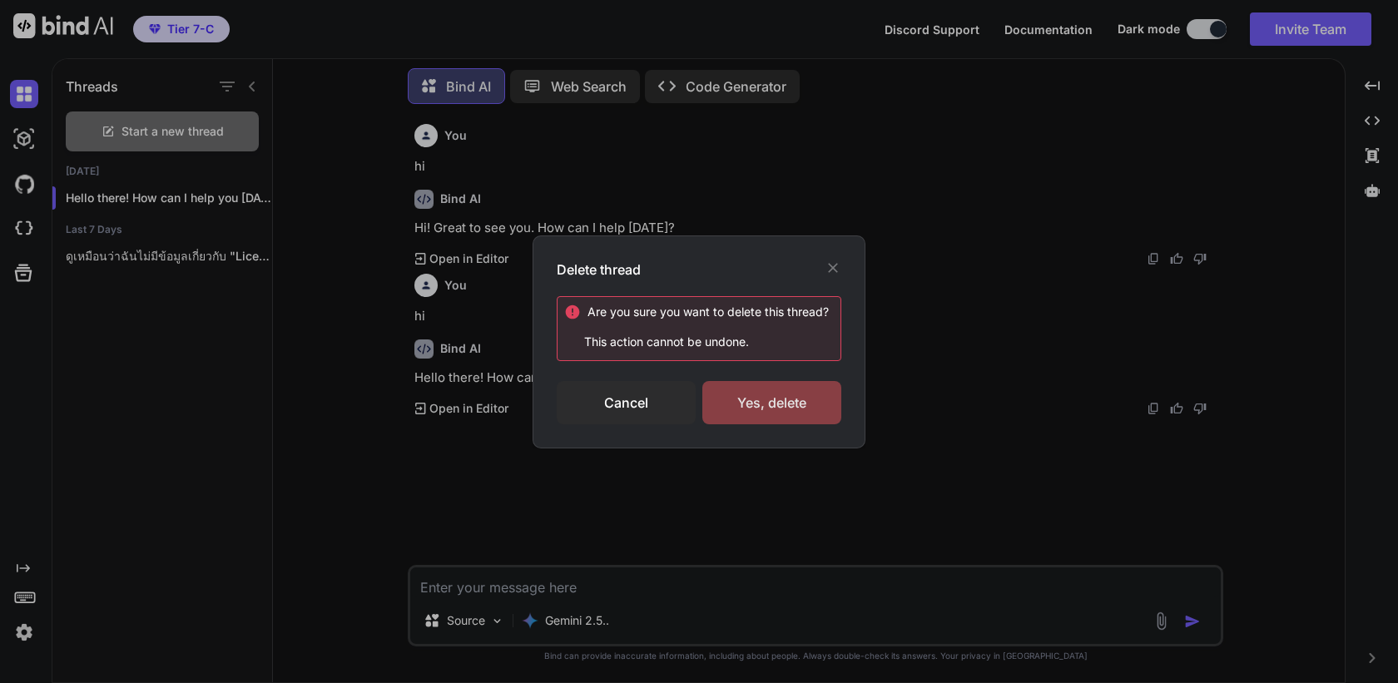
click at [800, 407] on div "Yes, delete" at bounding box center [772, 402] width 139 height 43
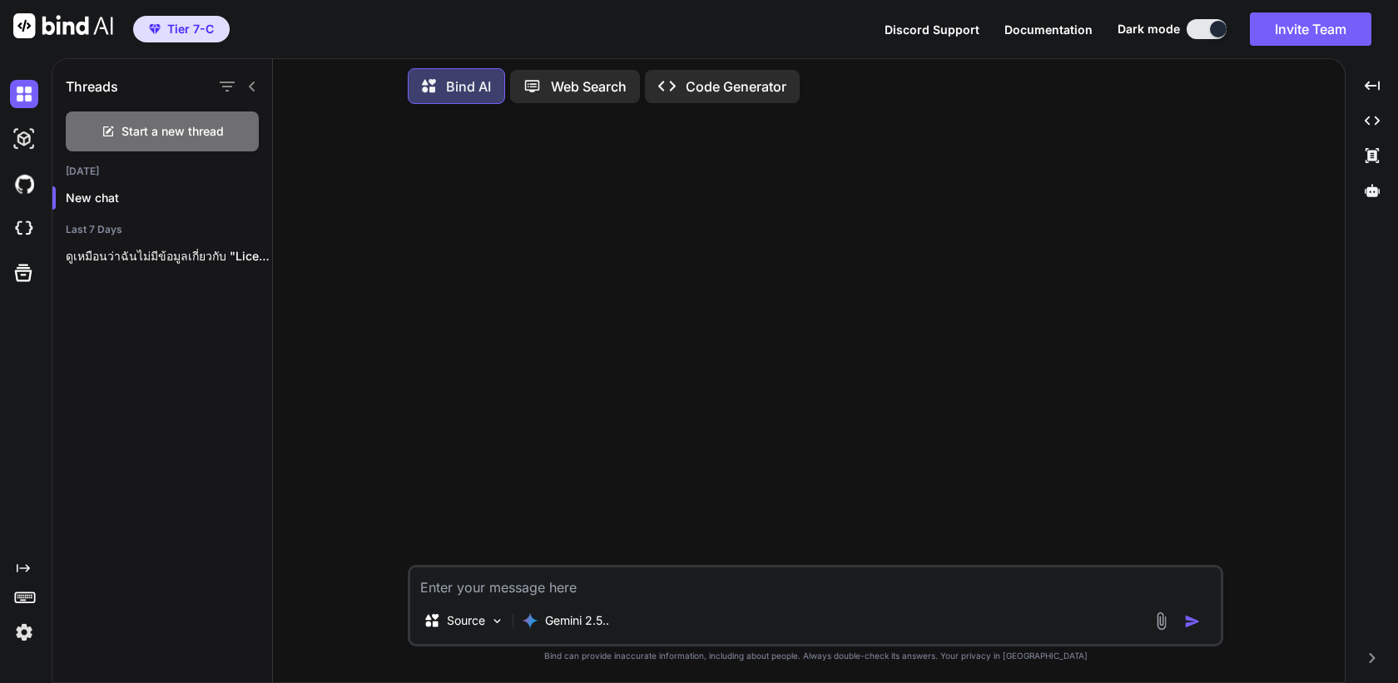
click at [24, 634] on img at bounding box center [24, 632] width 28 height 28
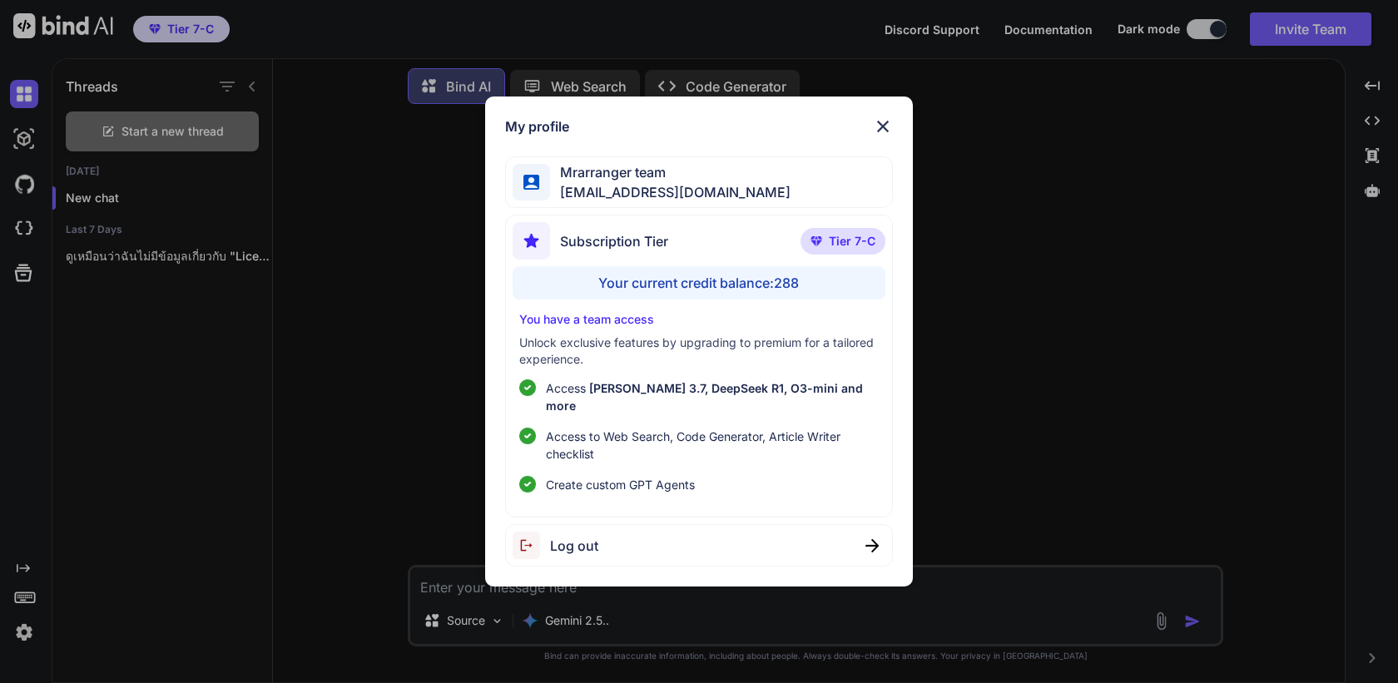
click at [569, 543] on span "Log out" at bounding box center [574, 546] width 48 height 20
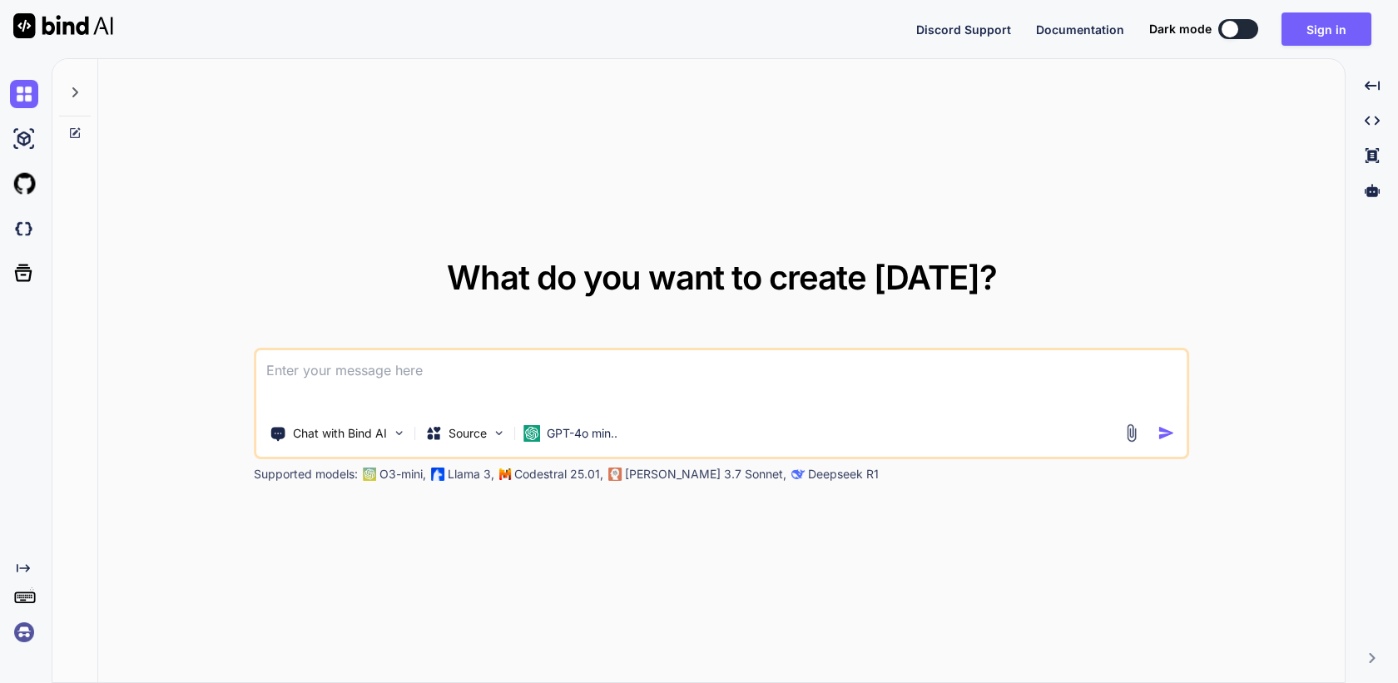
click at [22, 628] on img at bounding box center [24, 632] width 28 height 28
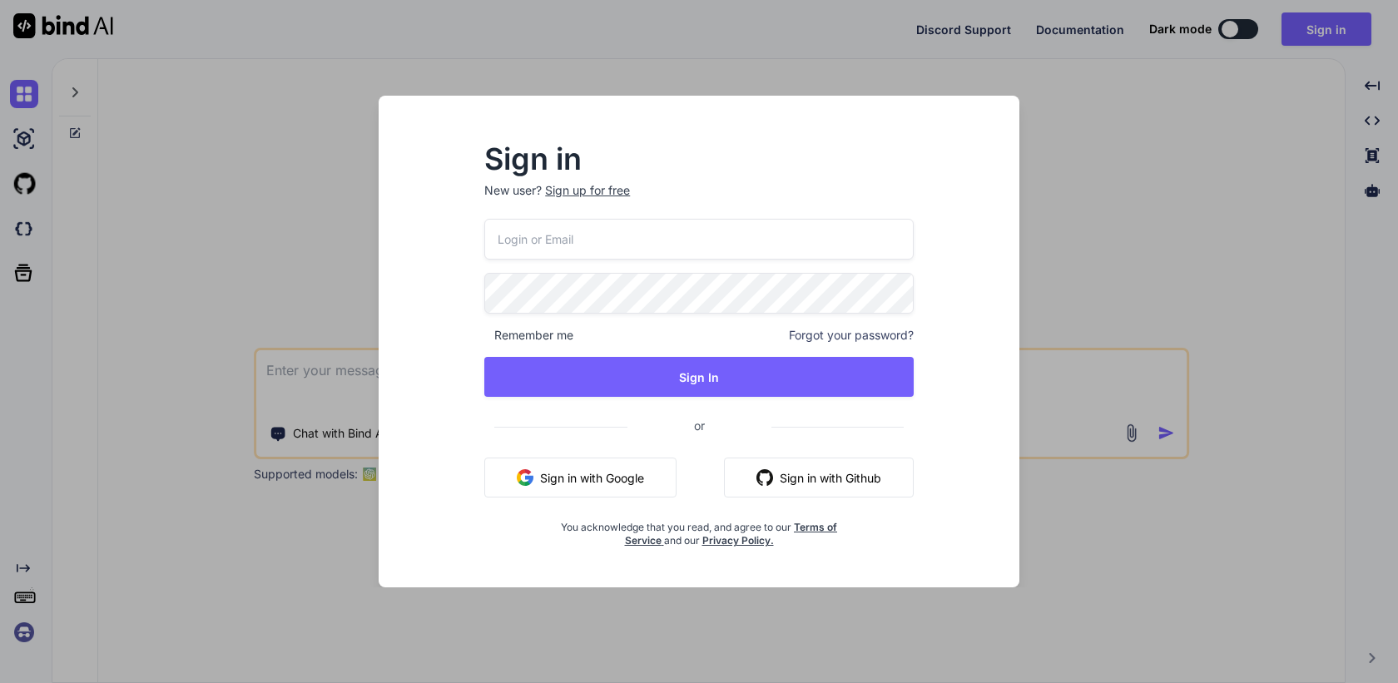
click at [592, 469] on button "Sign in with Google" at bounding box center [580, 478] width 192 height 40
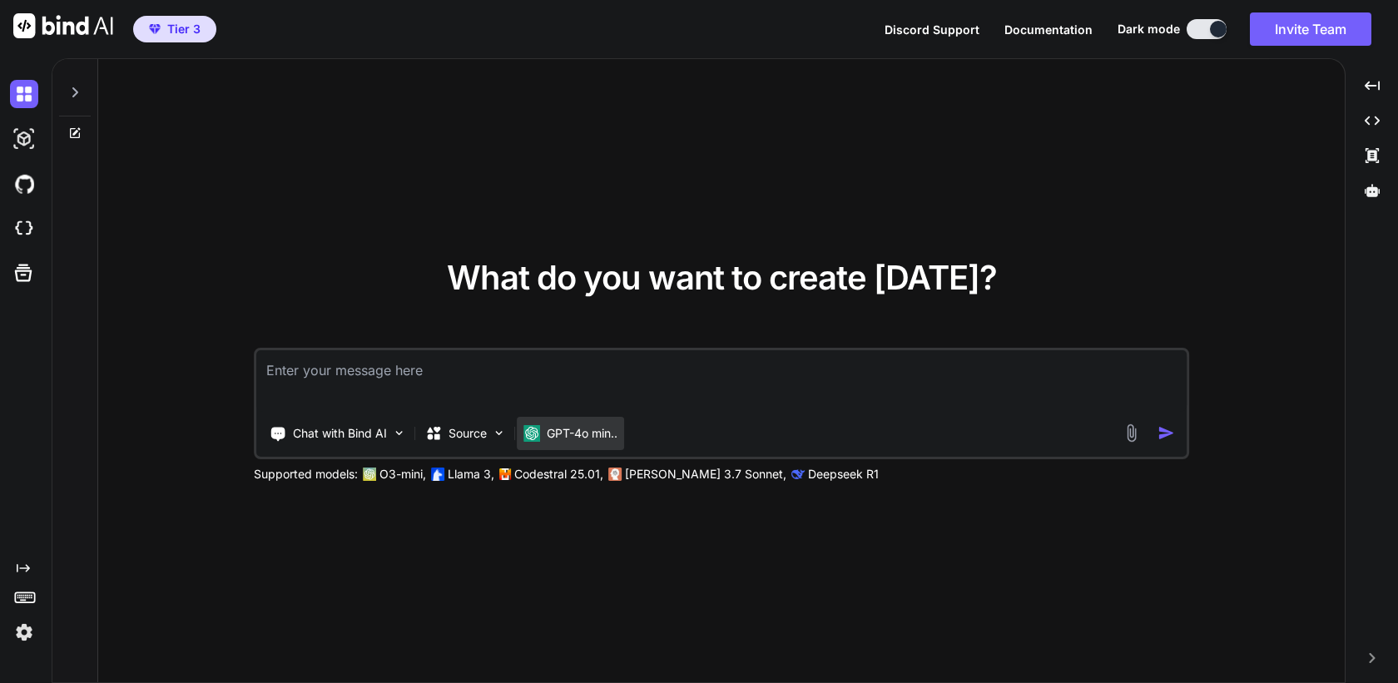
click at [565, 426] on p "GPT-4o min.." at bounding box center [582, 433] width 71 height 17
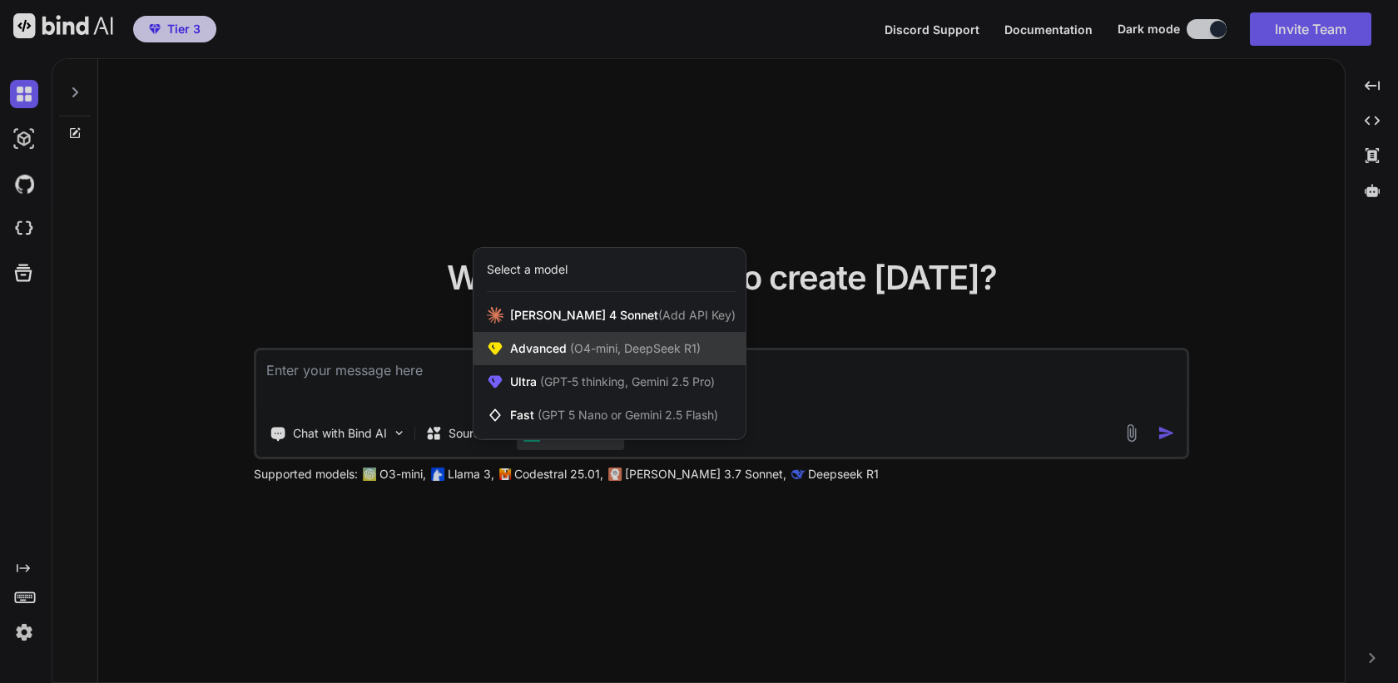
click at [602, 350] on span "(O4-mini, DeepSeek R1)" at bounding box center [634, 348] width 134 height 14
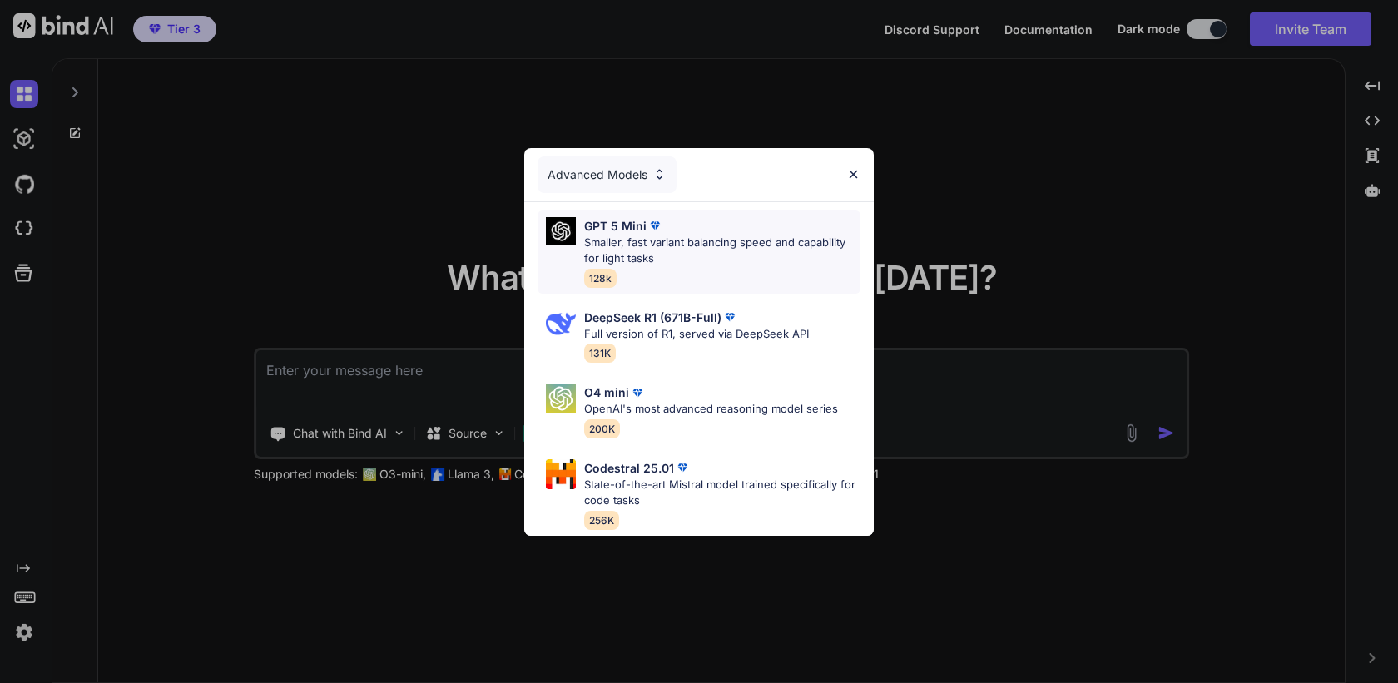
click at [680, 249] on p "Smaller, fast variant balancing speed and capability for light tasks" at bounding box center [722, 251] width 276 height 32
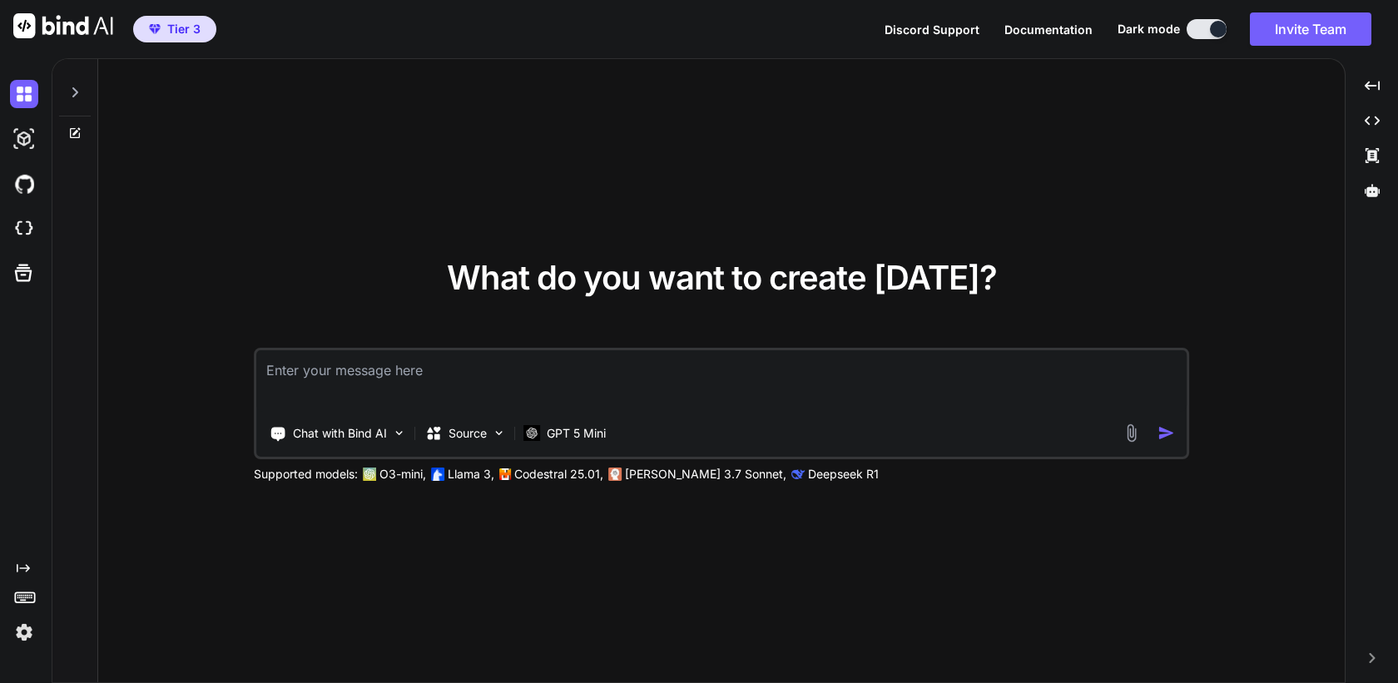
click at [539, 389] on textarea at bounding box center [721, 381] width 931 height 62
paste textarea "158,232.55"
click at [309, 364] on textarea "55% is 158,232.55, what is 100%?" at bounding box center [721, 381] width 931 height 62
type textarea "55% is $158,232.55, what is 100%?"
click at [1159, 430] on img "button" at bounding box center [1166, 432] width 17 height 17
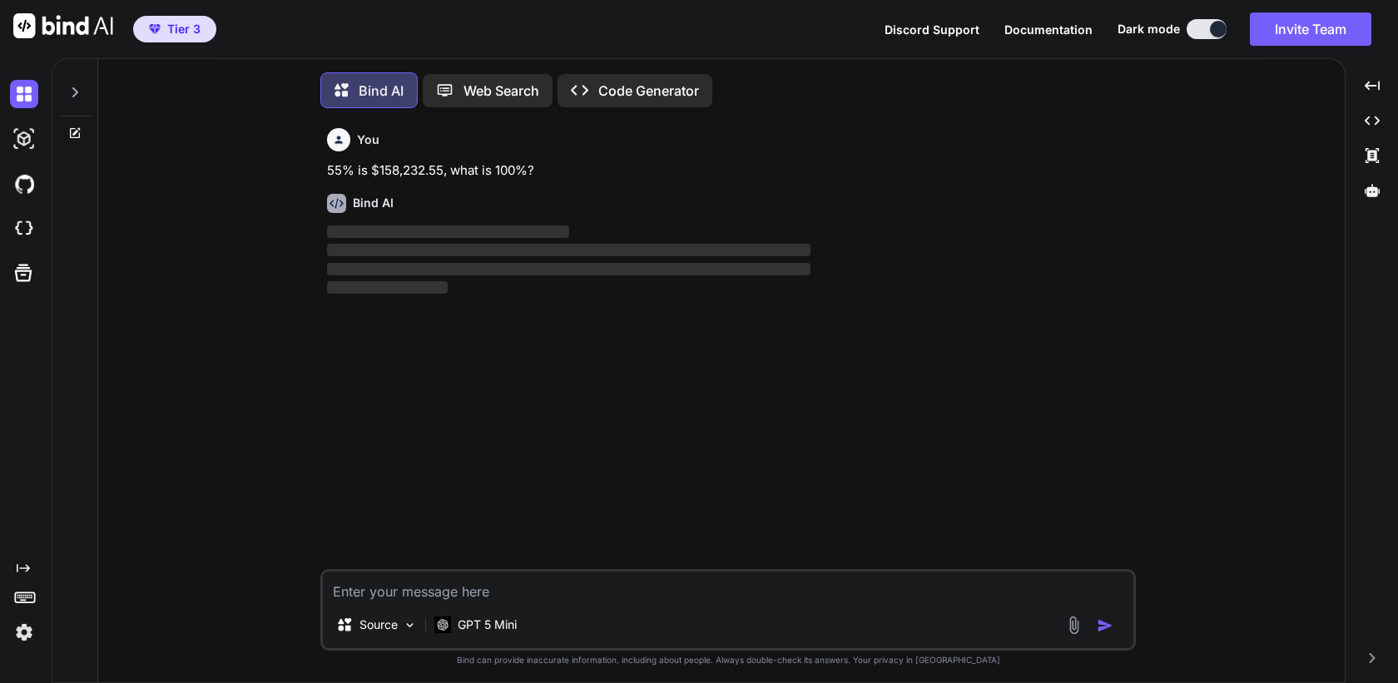
scroll to position [8, 0]
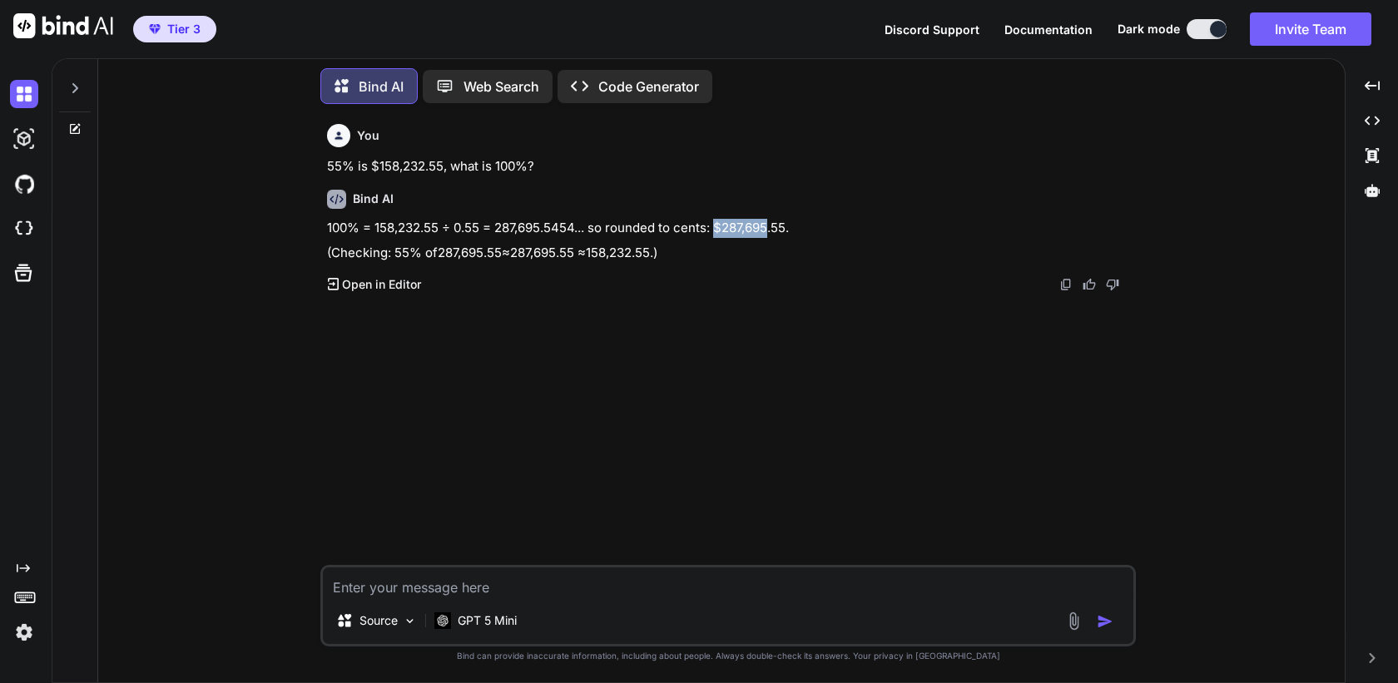
drag, startPoint x: 718, startPoint y: 226, endPoint x: 769, endPoint y: 228, distance: 50.8
click at [769, 228] on p "100% = 158,232.55 ÷ 0.55 = 287,695.5454... so rounded to cents: $287,695.55." at bounding box center [730, 228] width 806 height 19
copy p "$287,695"
click at [22, 628] on img at bounding box center [24, 632] width 28 height 28
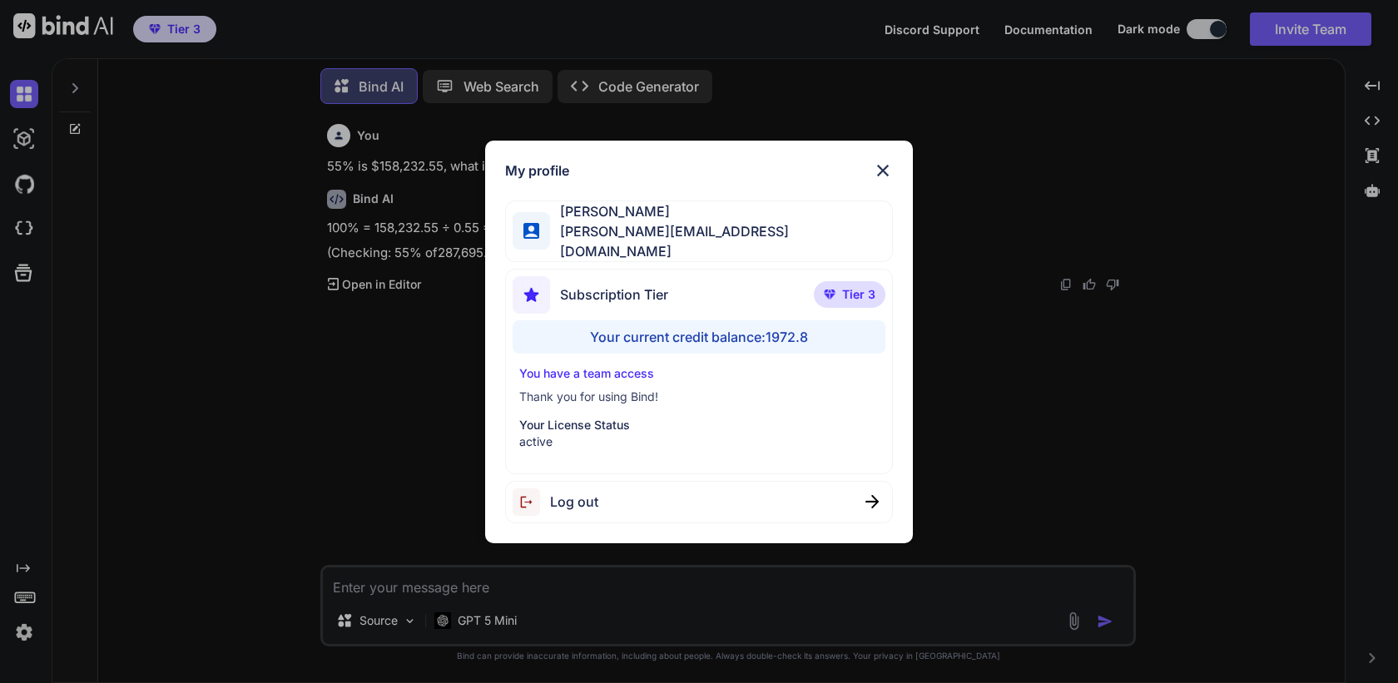
click at [566, 481] on div "Log out" at bounding box center [698, 502] width 387 height 42
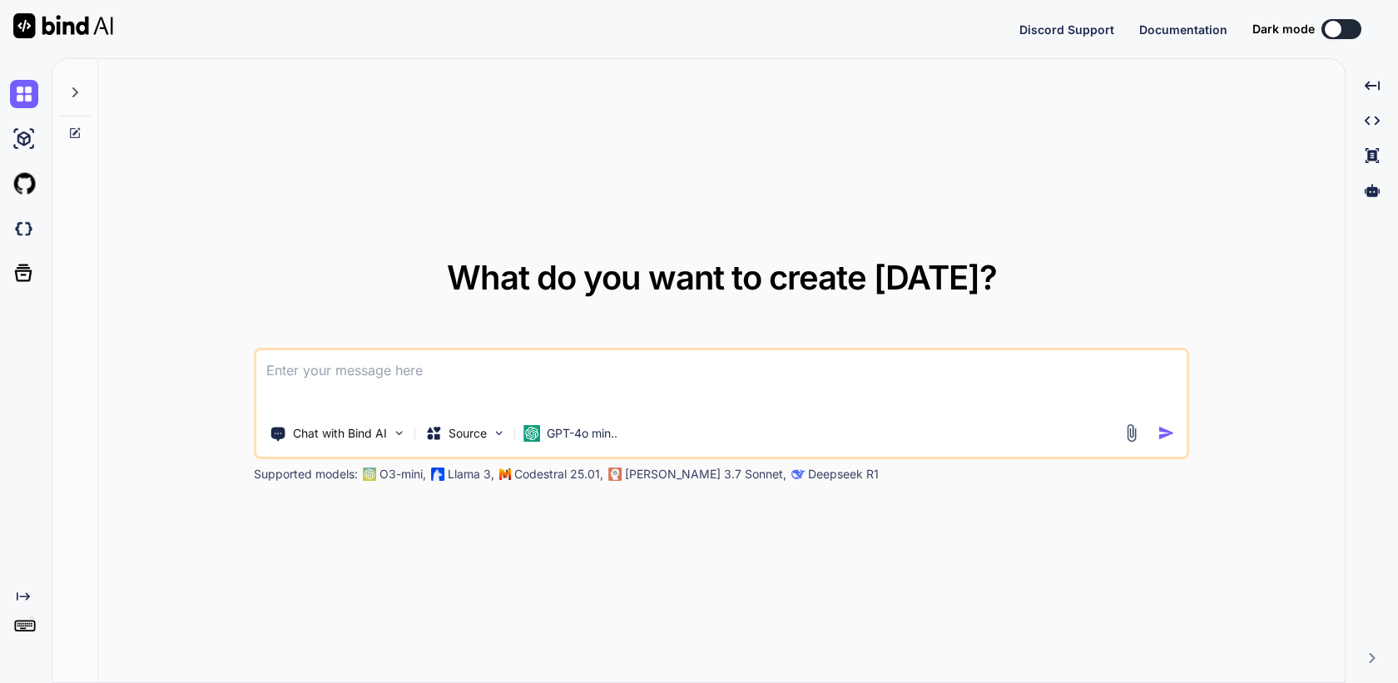
type textarea "x"
click at [12, 630] on img at bounding box center [24, 632] width 28 height 28
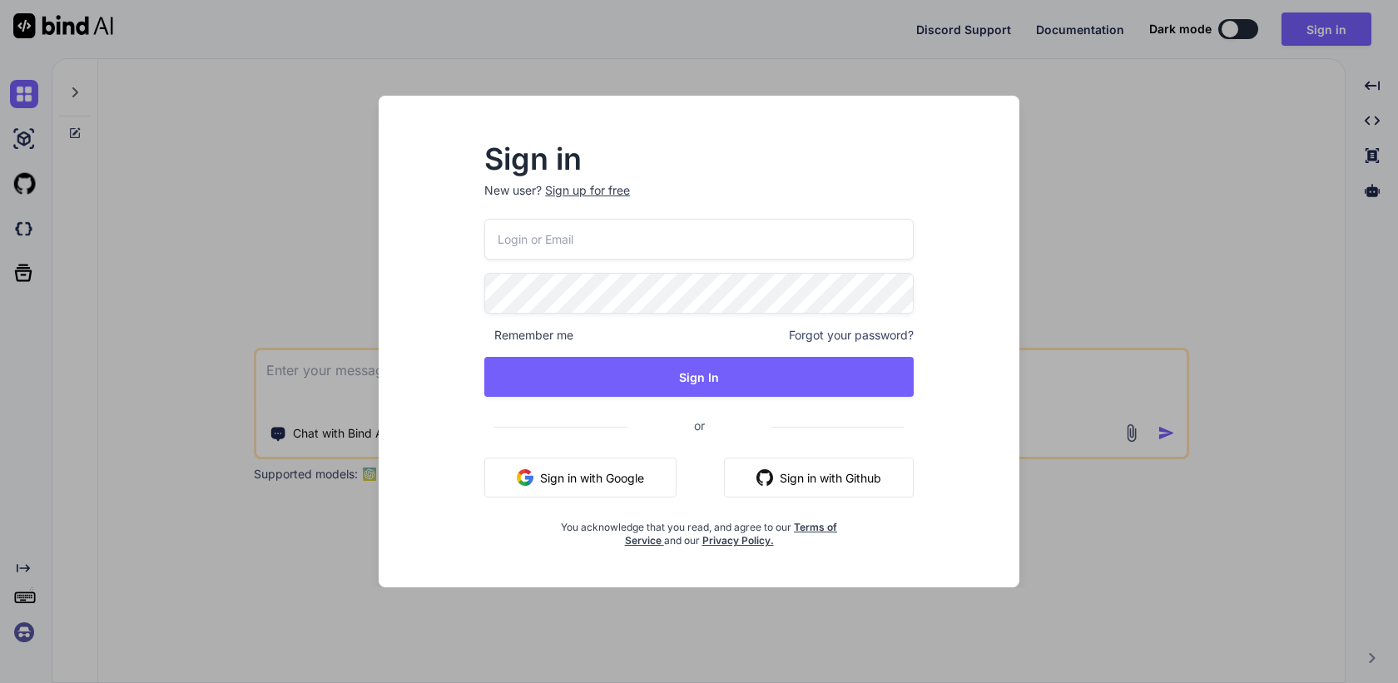
click at [544, 231] on input "email" at bounding box center [698, 239] width 429 height 41
paste input "maisietrang@gmail.com"
type input "maisietrang@gmail.com"
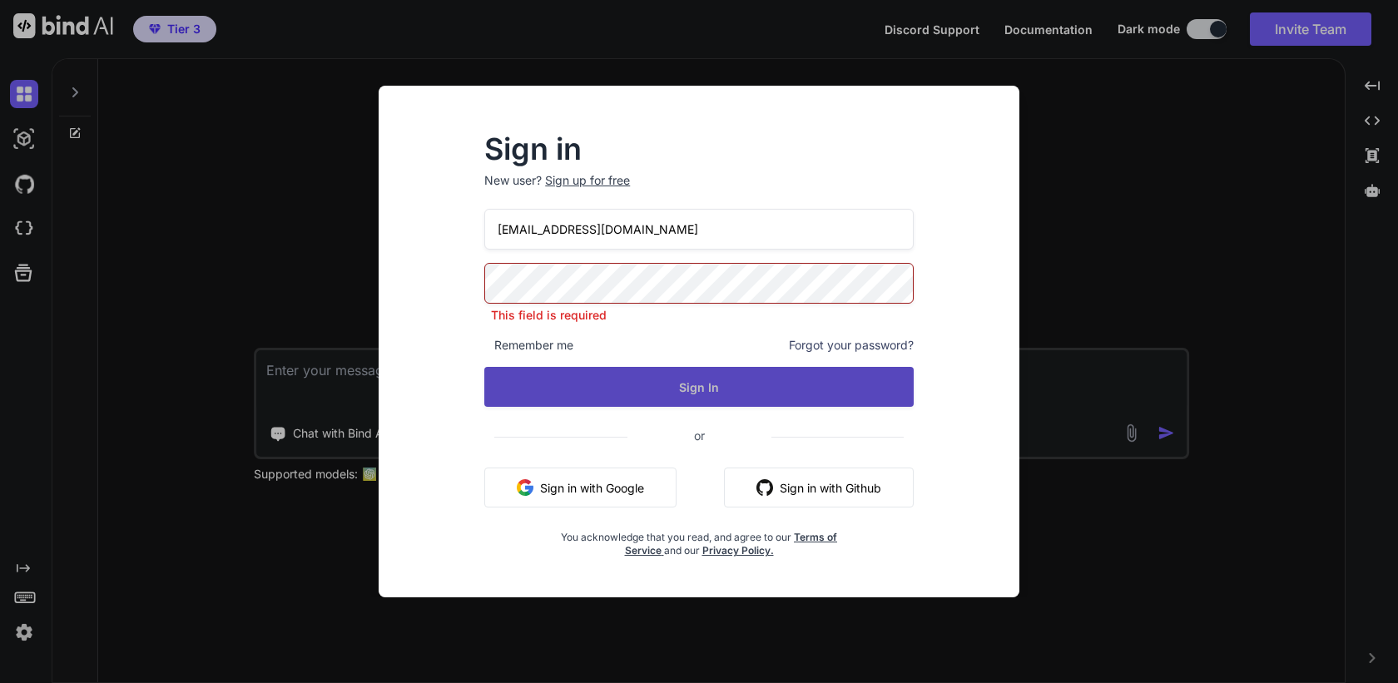
click at [666, 393] on button "Sign In" at bounding box center [698, 387] width 429 height 40
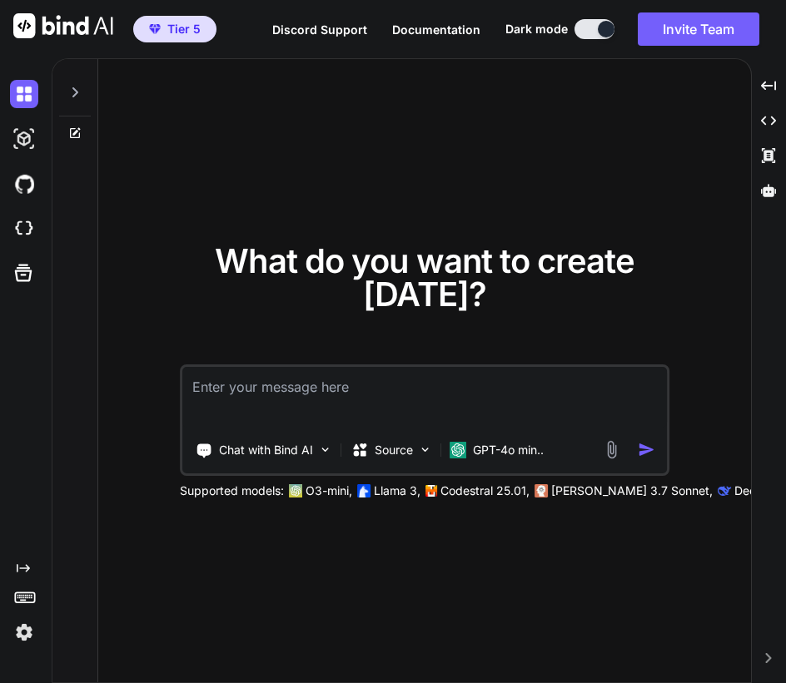
click at [26, 633] on img at bounding box center [24, 632] width 28 height 28
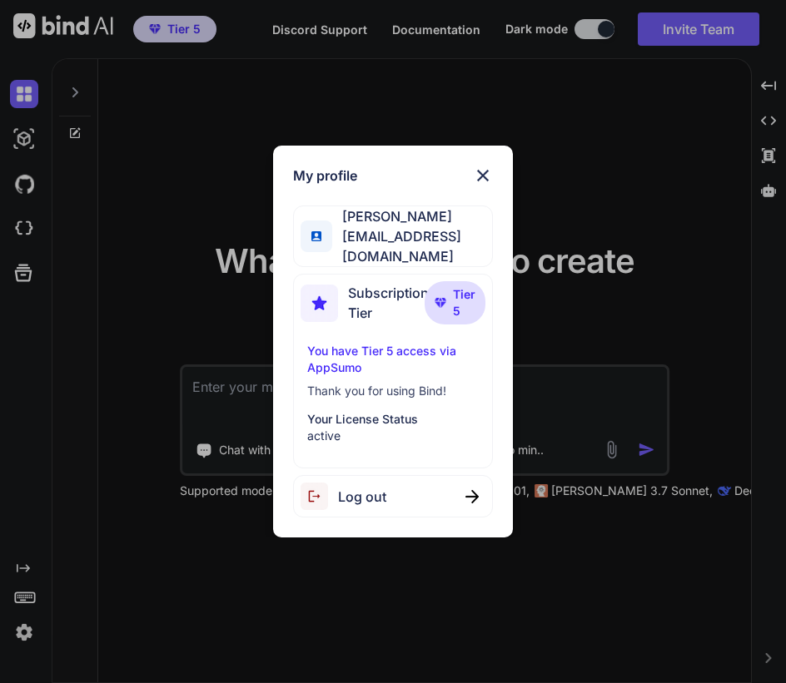
click at [361, 493] on span "Log out" at bounding box center [362, 497] width 48 height 20
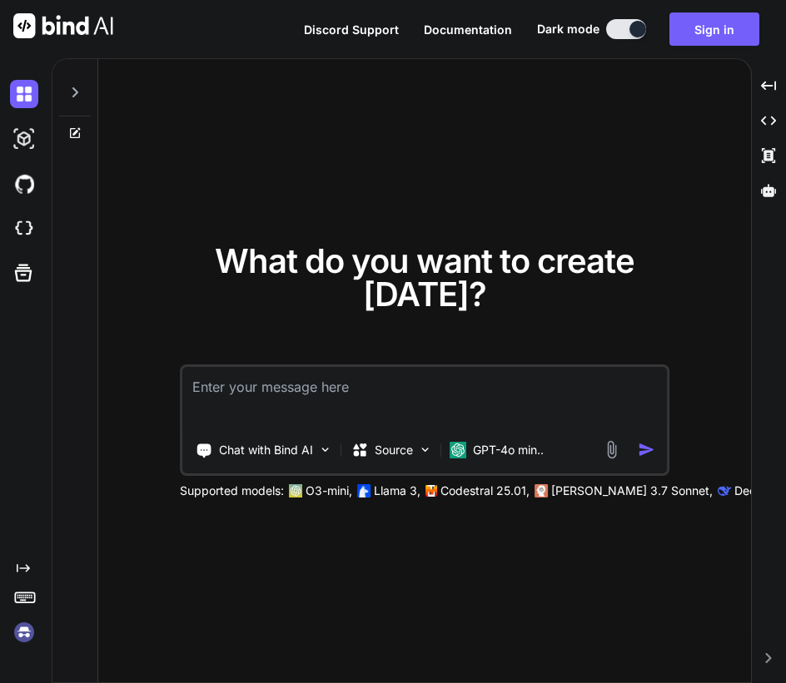
click at [24, 635] on img at bounding box center [24, 632] width 28 height 28
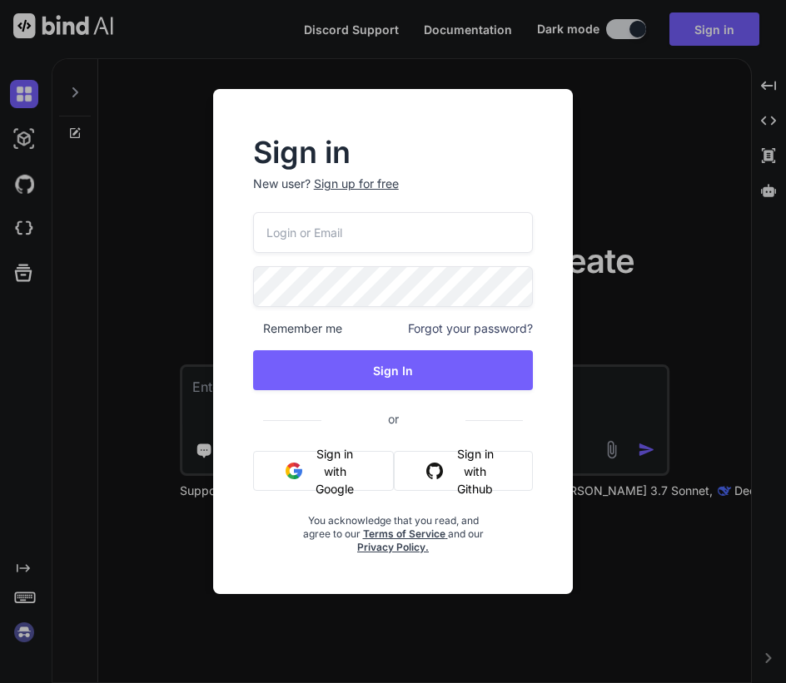
click at [174, 197] on div "Sign in New user? Sign up for free Remember me Forgot your password? Sign In or…" at bounding box center [393, 341] width 786 height 683
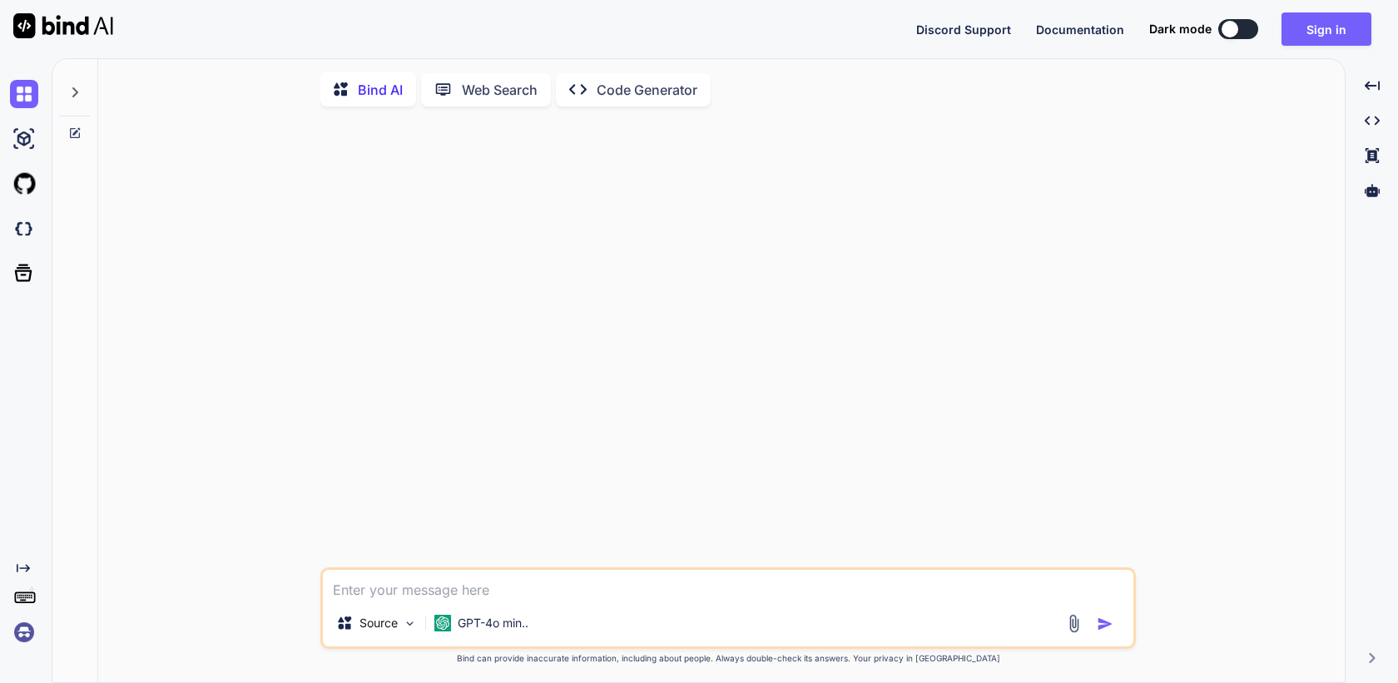
type textarea "x"
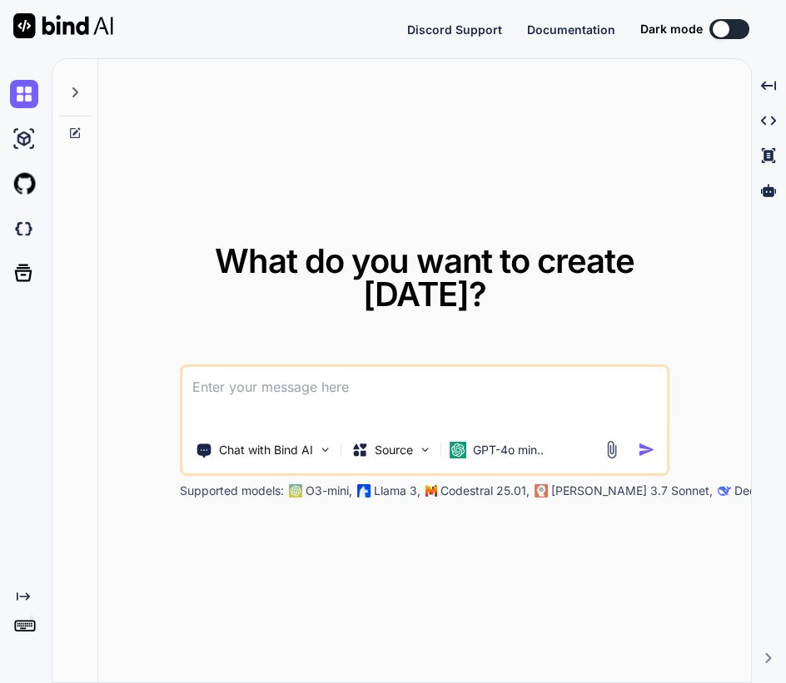
type textarea "x"
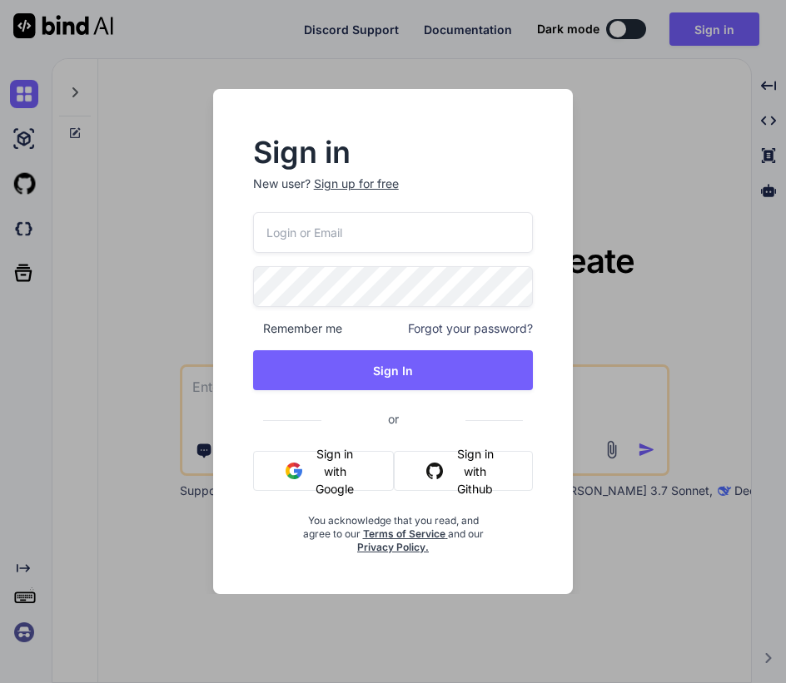
click at [381, 229] on input "email" at bounding box center [393, 232] width 281 height 41
paste input "[PERSON_NAME][EMAIL_ADDRESS][DOMAIN_NAME]"
type input "[PERSON_NAME][EMAIL_ADDRESS][DOMAIN_NAME]"
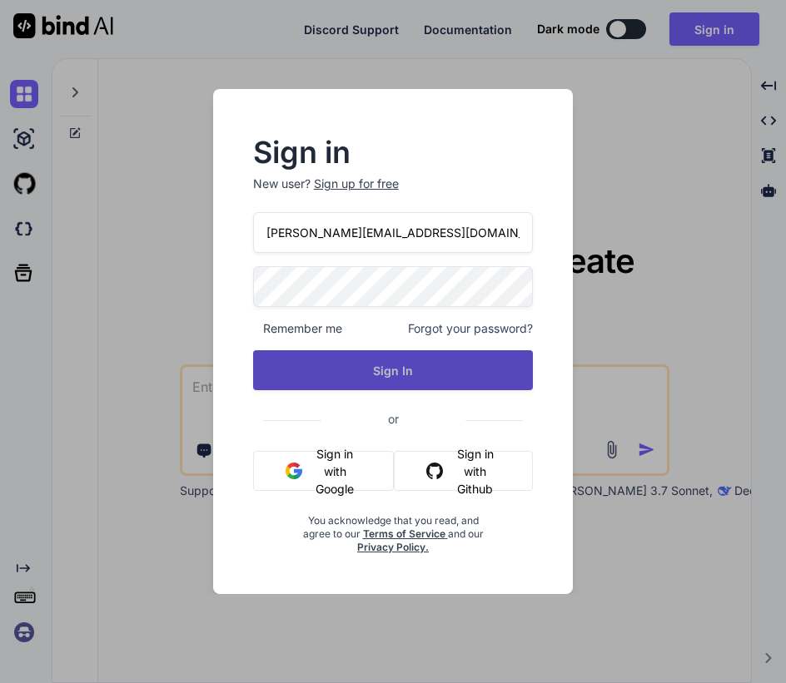
click at [303, 372] on button "Sign In" at bounding box center [393, 370] width 281 height 40
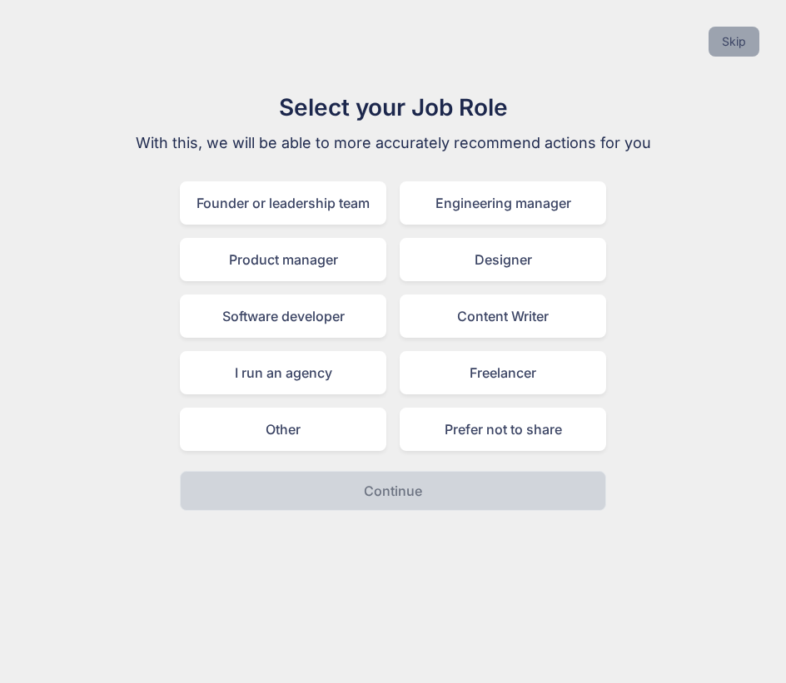
click at [732, 52] on button "Skip" at bounding box center [733, 42] width 51 height 30
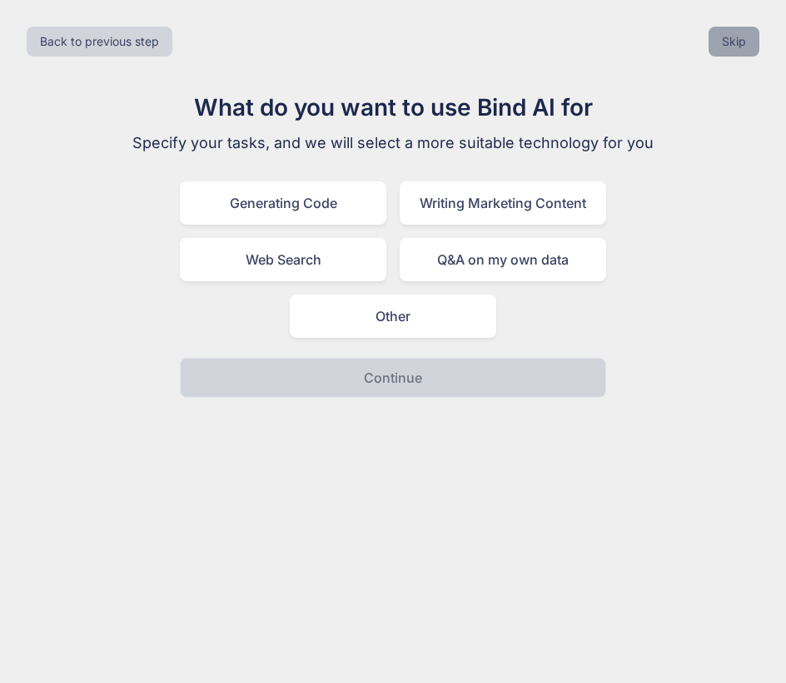
click at [732, 52] on button "Skip" at bounding box center [733, 42] width 51 height 30
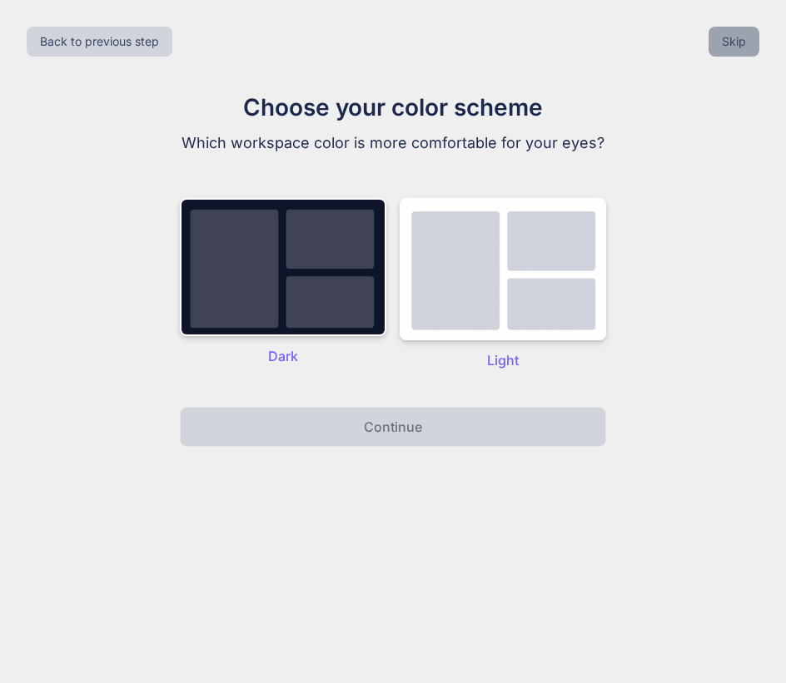
click at [732, 52] on button "Skip" at bounding box center [733, 42] width 51 height 30
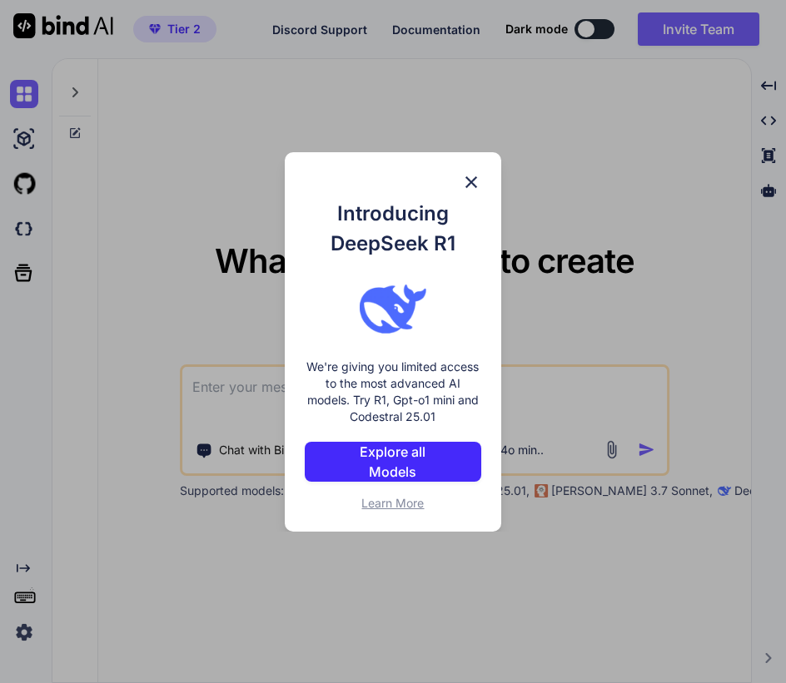
click at [468, 182] on img at bounding box center [471, 182] width 20 height 20
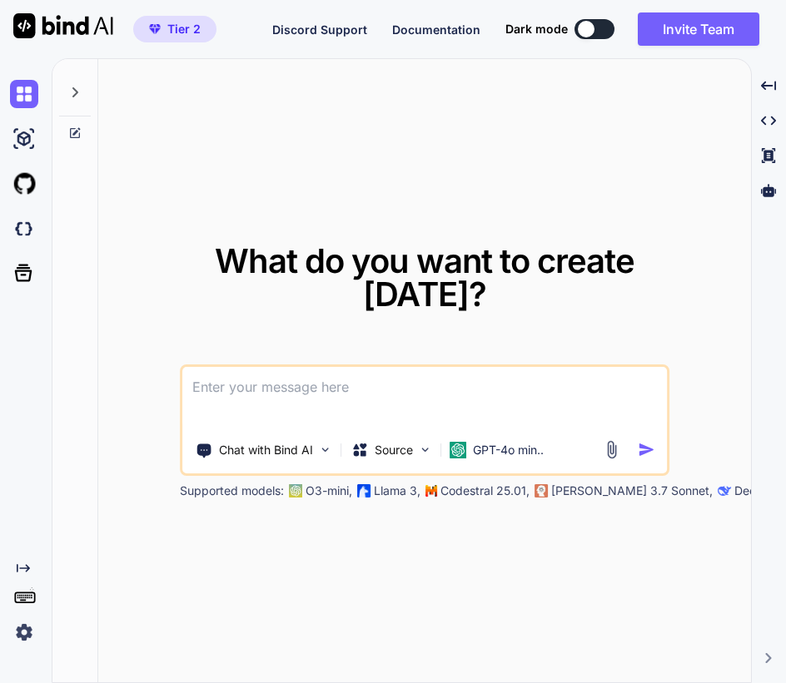
click at [31, 638] on img at bounding box center [24, 632] width 28 height 28
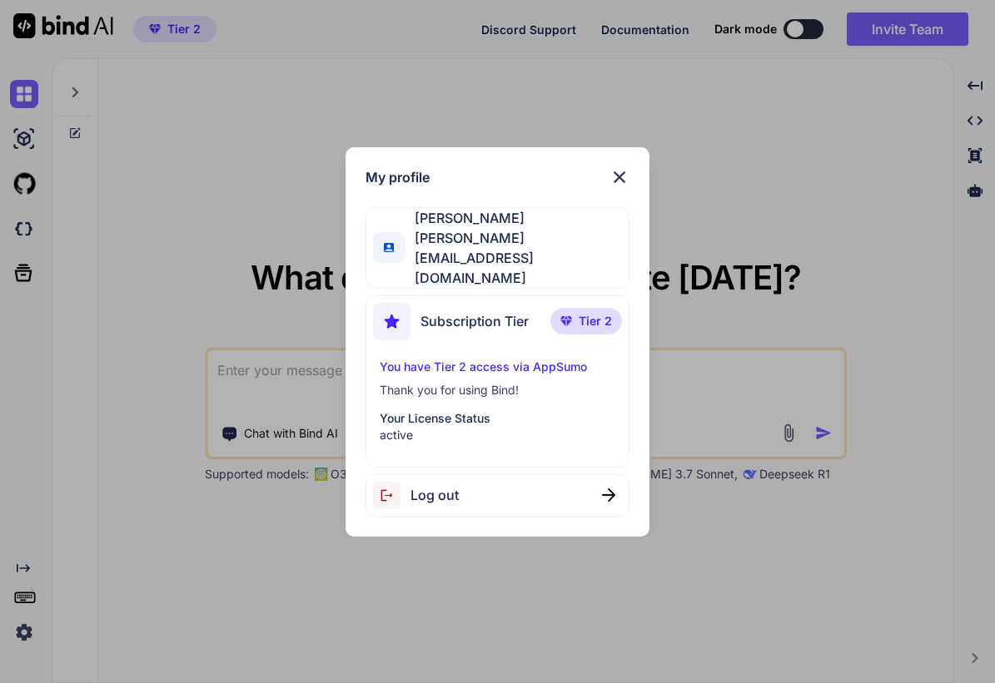
click at [453, 485] on span "Log out" at bounding box center [434, 495] width 48 height 20
